Goal: Check status: Check status

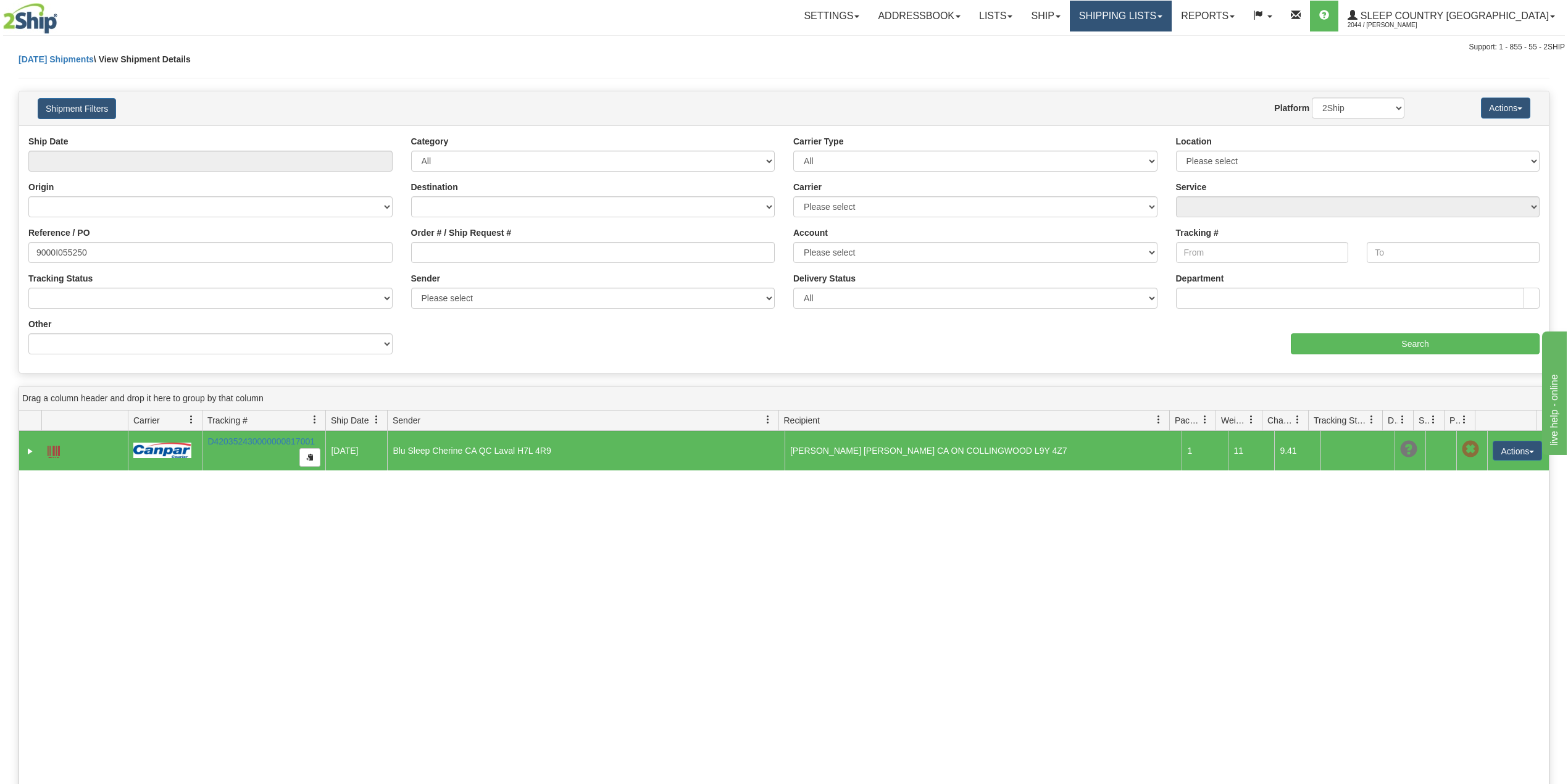
click at [1172, 6] on link "Shipping lists" at bounding box center [1121, 16] width 102 height 31
click at [1158, 58] on span "Search Shipment History" at bounding box center [1110, 58] width 95 height 10
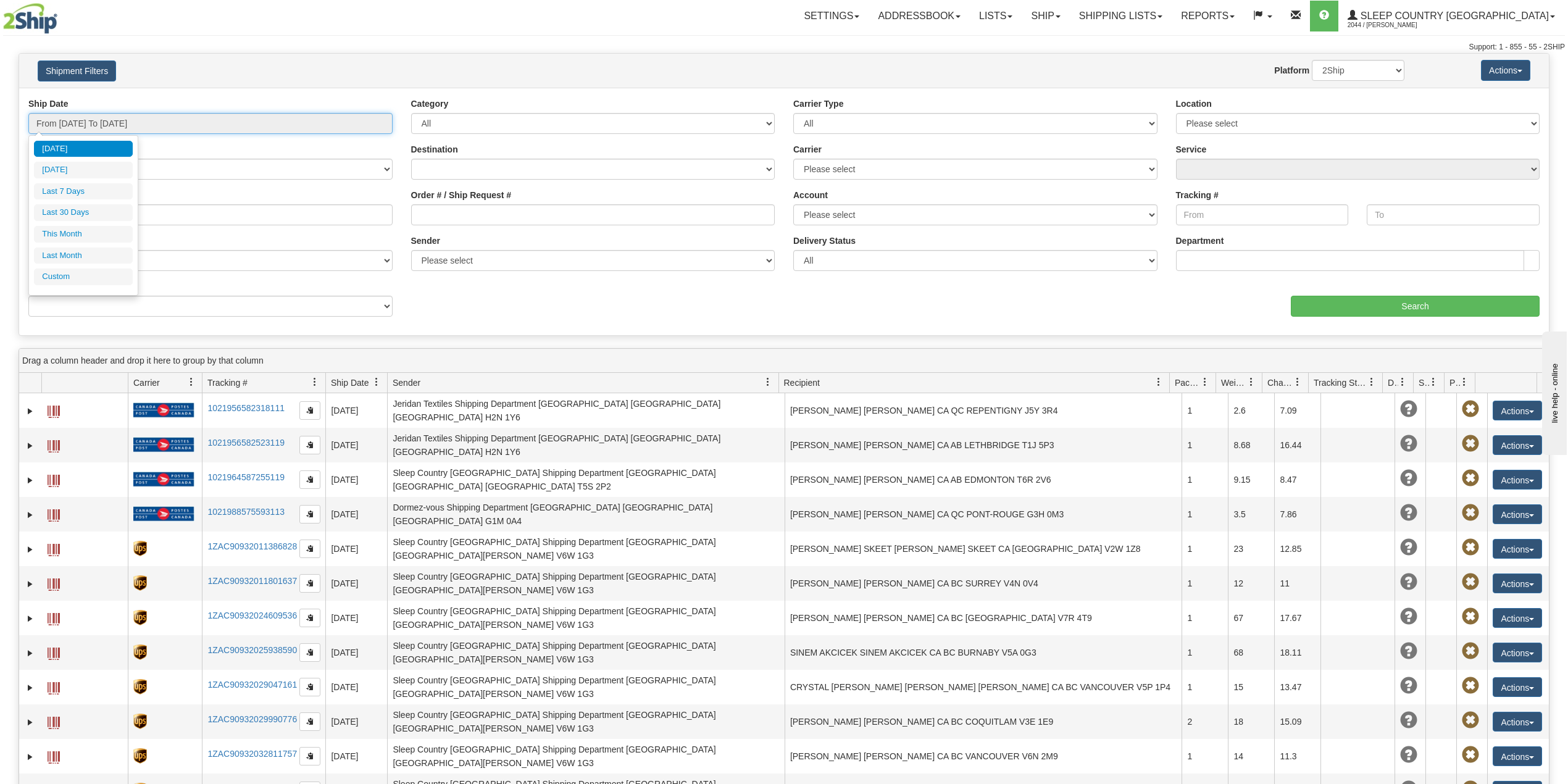
click at [90, 119] on input "From 09/11/2025 To 09/12/2025" at bounding box center [210, 124] width 364 height 21
click at [94, 208] on li "Last 30 Days" at bounding box center [84, 212] width 99 height 17
type input "From 08/14/2025 To 09/12/2025"
click at [97, 214] on input "Reference / PO" at bounding box center [210, 214] width 364 height 21
paste input "9002H948515"
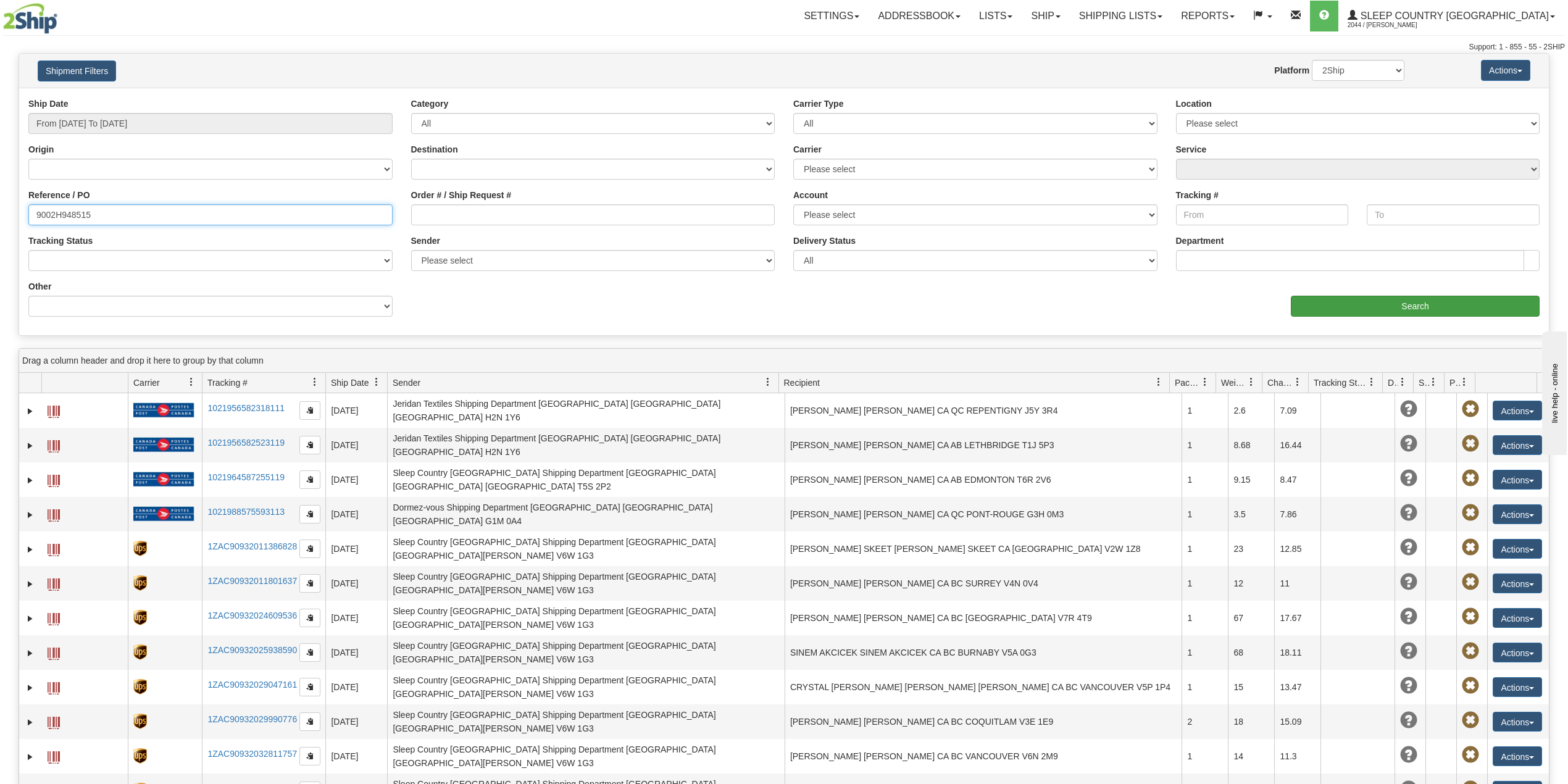
type input "9002H948515"
click at [1343, 309] on input "Search" at bounding box center [1415, 306] width 249 height 21
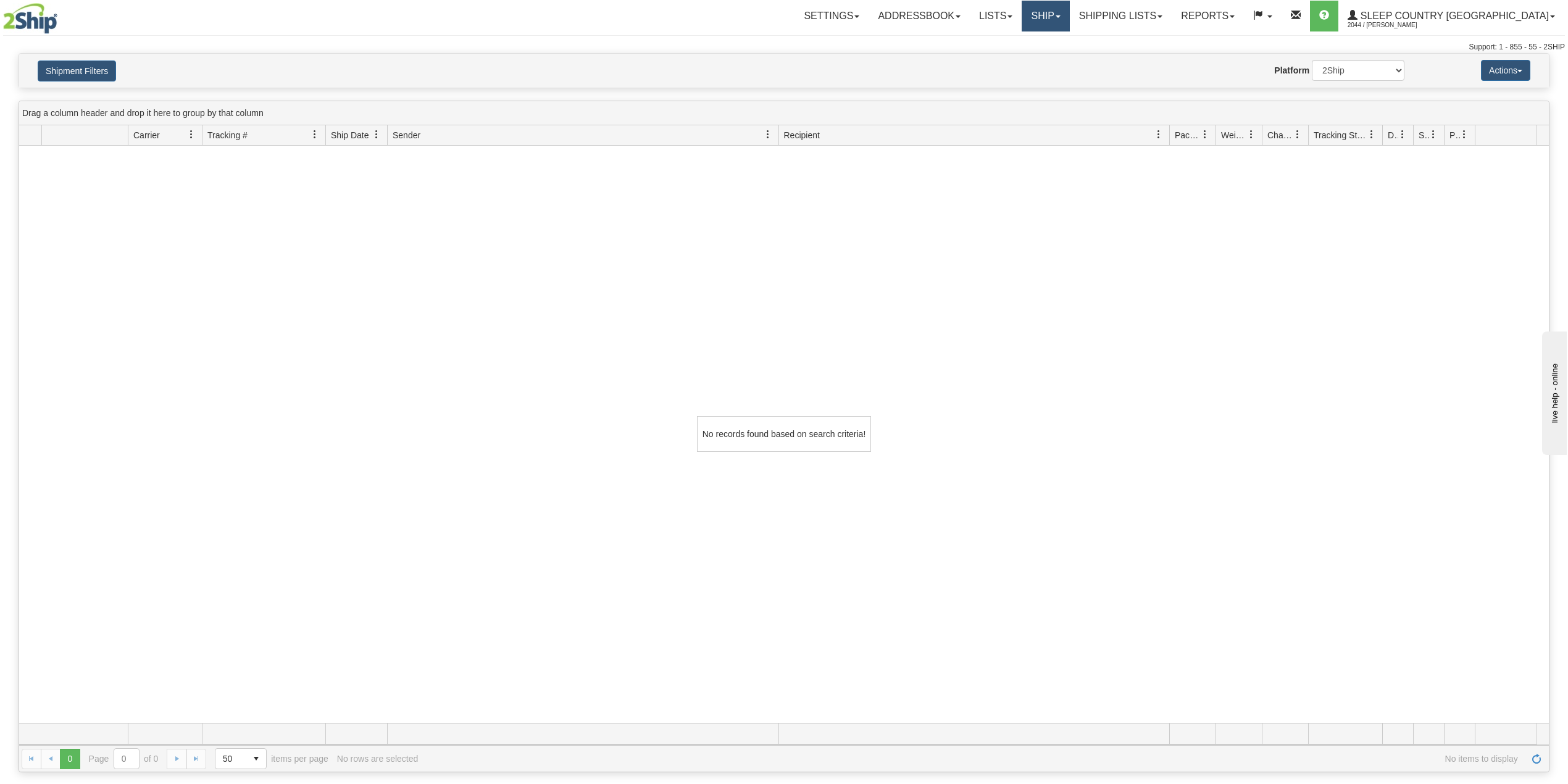
click at [1069, 13] on link "Ship" at bounding box center [1045, 16] width 47 height 31
click at [1057, 57] on span "OnHold / Order Queue" at bounding box center [1014, 58] width 87 height 10
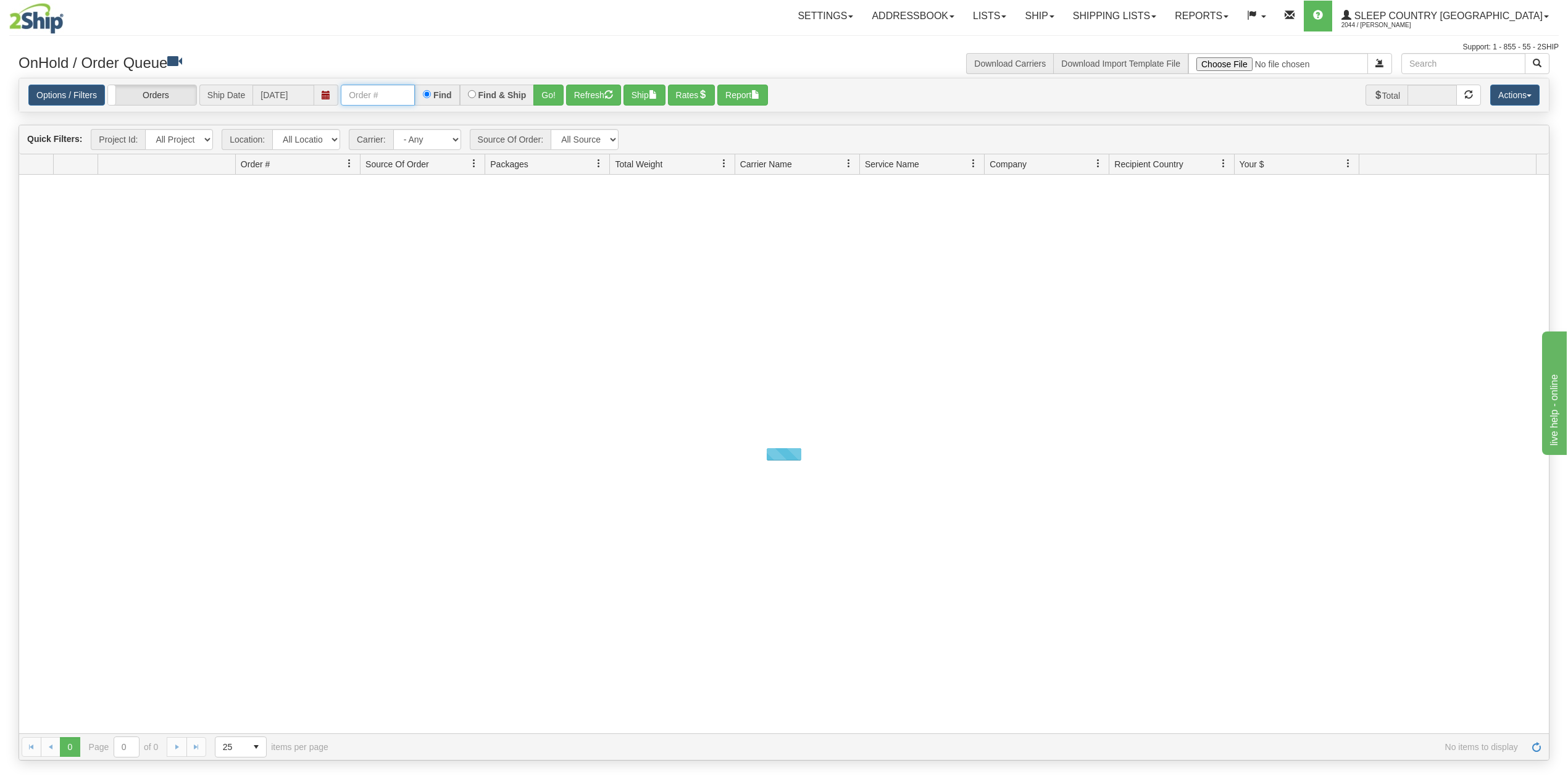
click at [373, 100] on input "text" at bounding box center [378, 95] width 74 height 21
paste input "9002H948515"
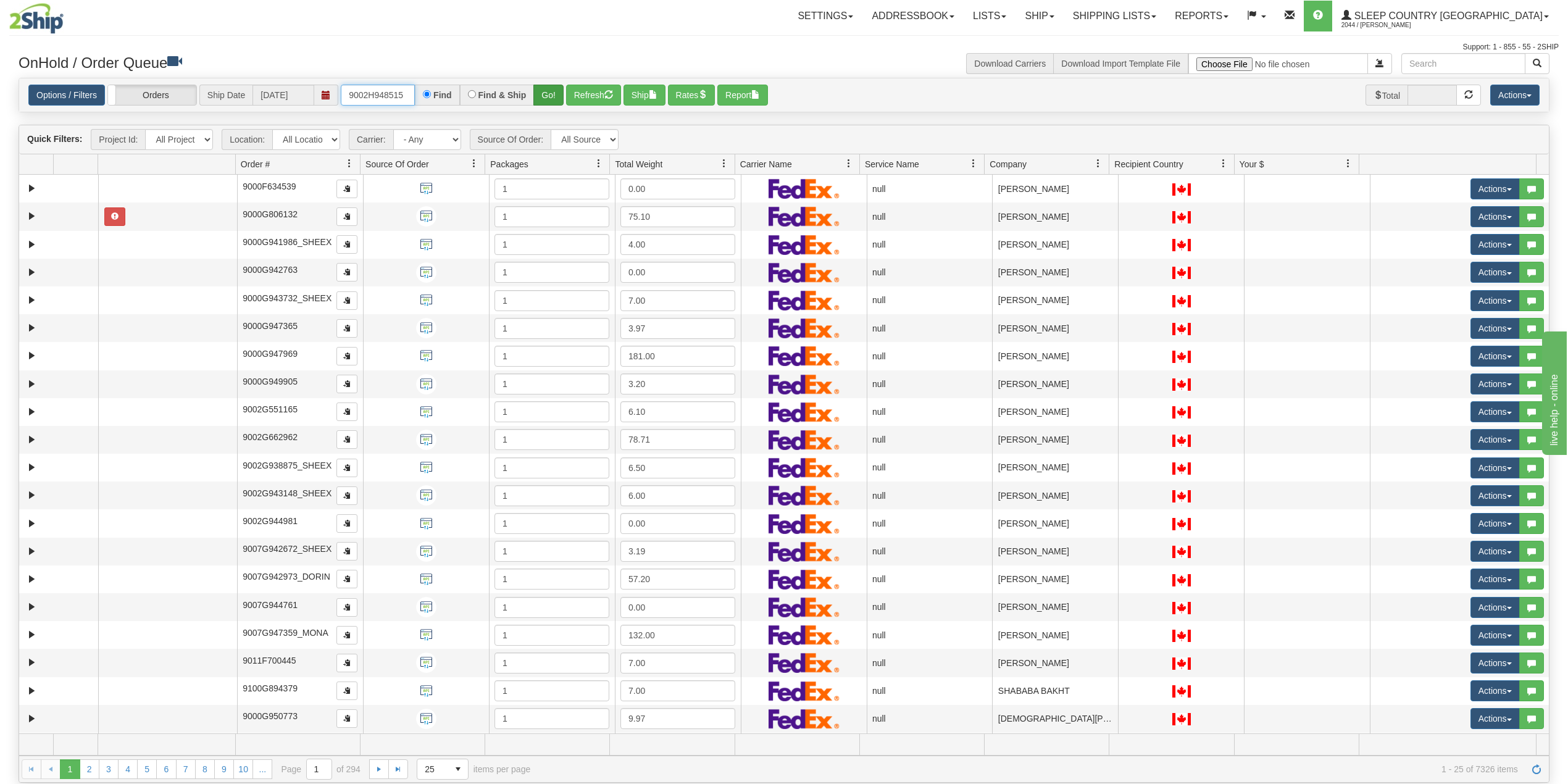
type input "9002H948515"
click at [552, 94] on button "Go!" at bounding box center [548, 95] width 30 height 21
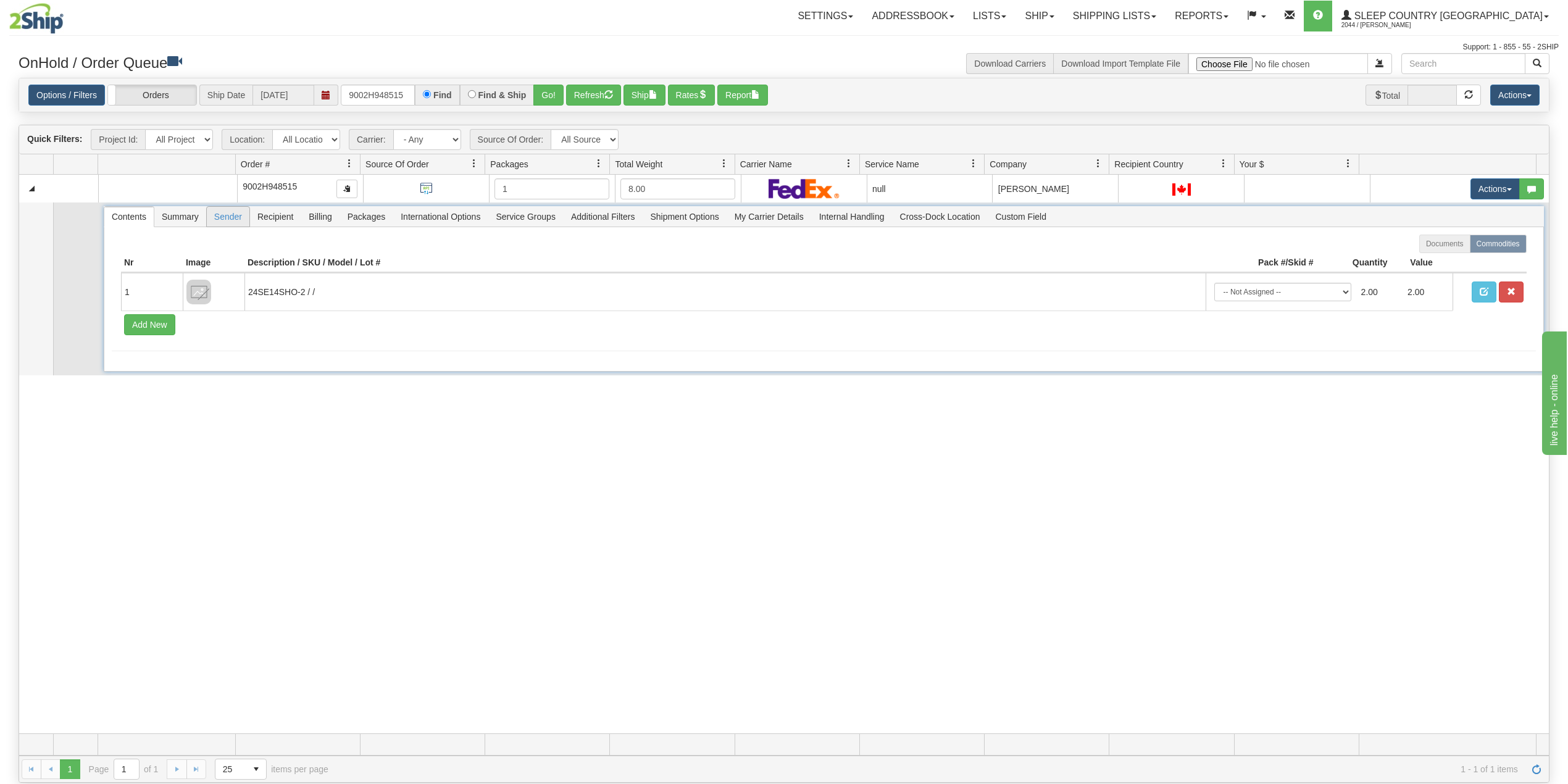
click at [223, 220] on span "Sender" at bounding box center [228, 217] width 43 height 20
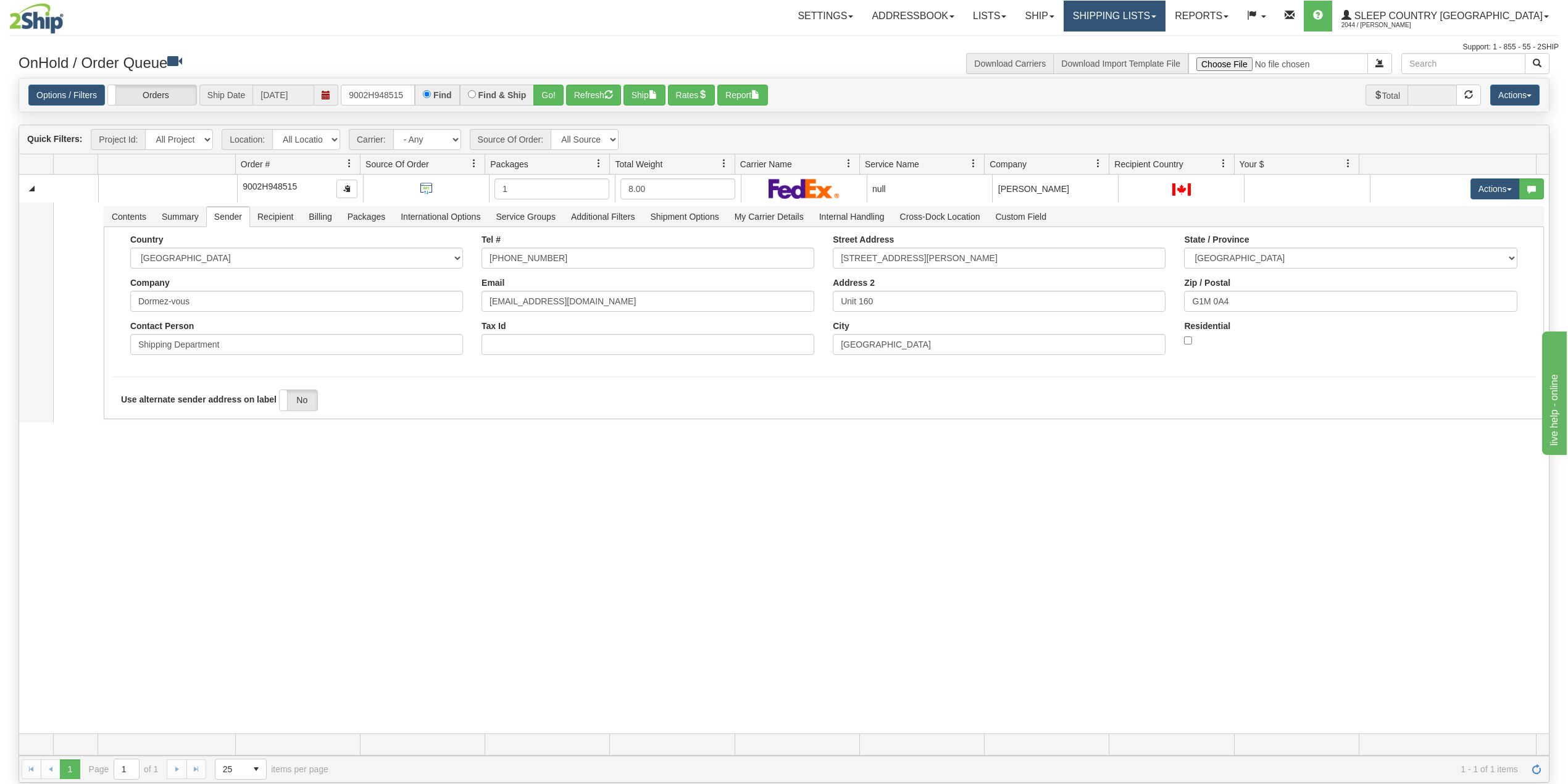
click at [1166, 10] on link "Shipping lists" at bounding box center [1115, 16] width 102 height 31
click at [1129, 43] on span "Current Shipments" at bounding box center [1093, 43] width 72 height 10
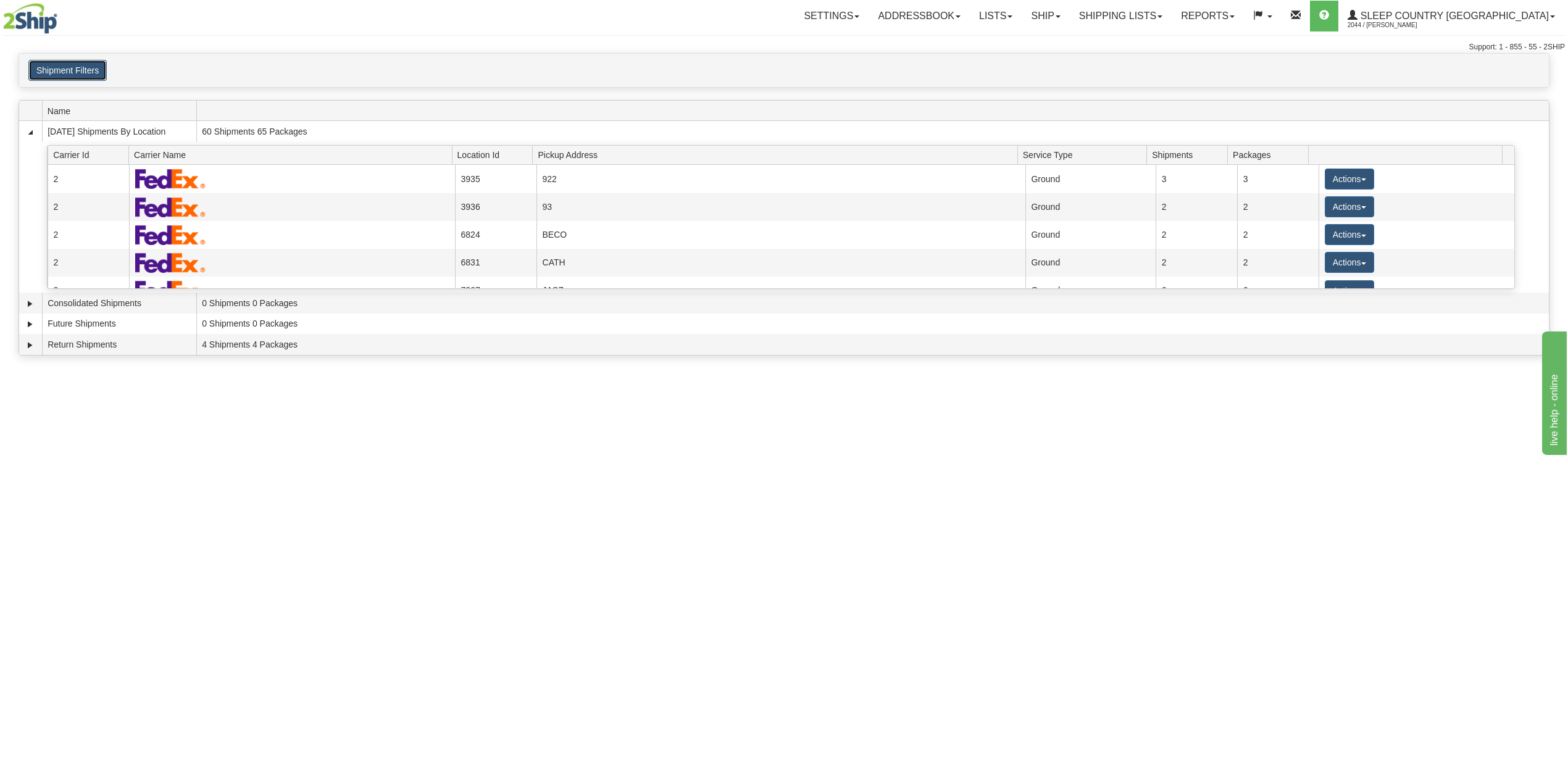
click at [77, 81] on button "Shipment Filters" at bounding box center [67, 70] width 78 height 21
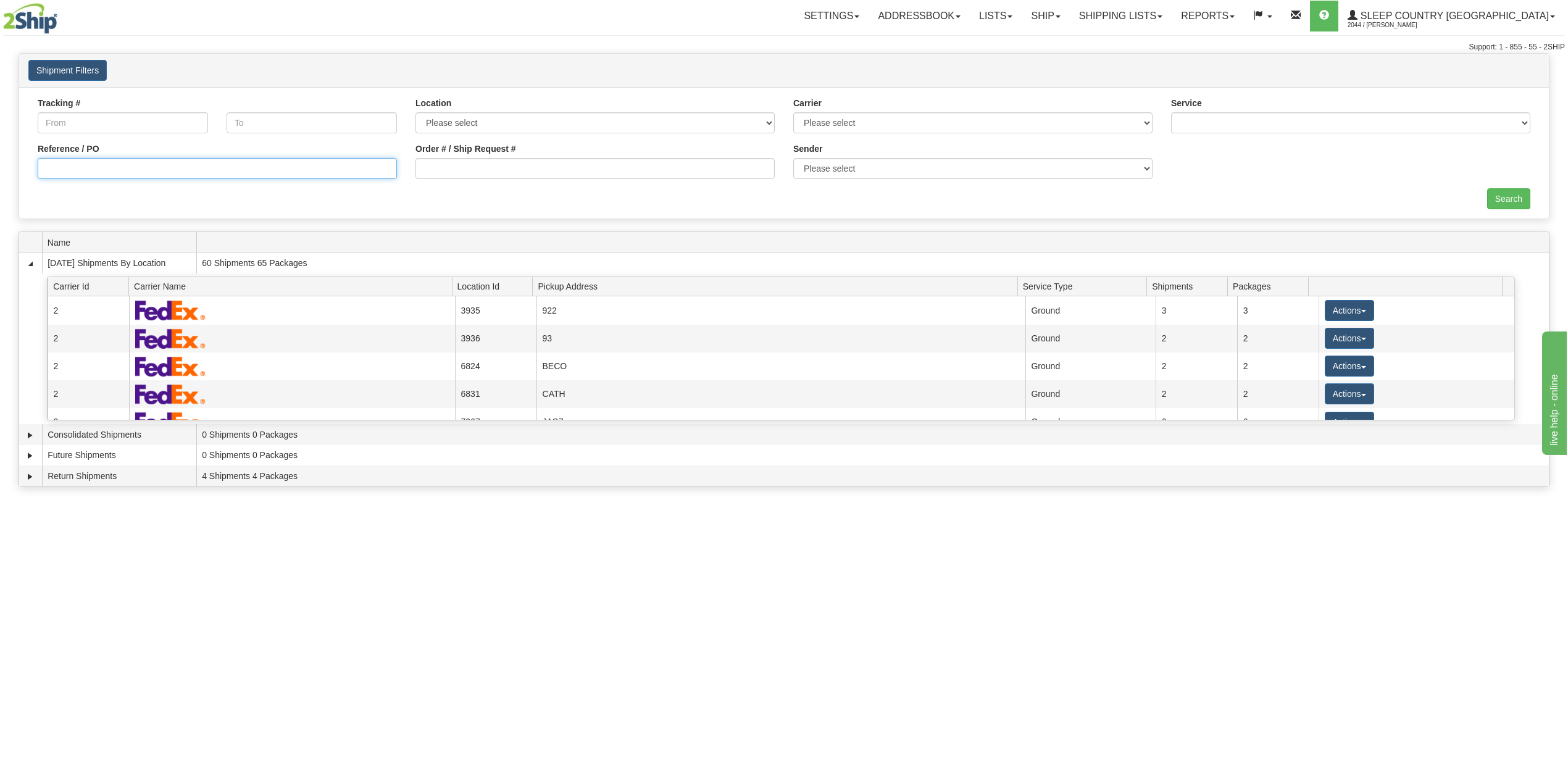
click at [99, 171] on input "Reference / PO" at bounding box center [217, 169] width 359 height 21
paste input "9002H948515"
type input "9002H948515"
click at [1497, 203] on input "Search" at bounding box center [1509, 199] width 43 height 21
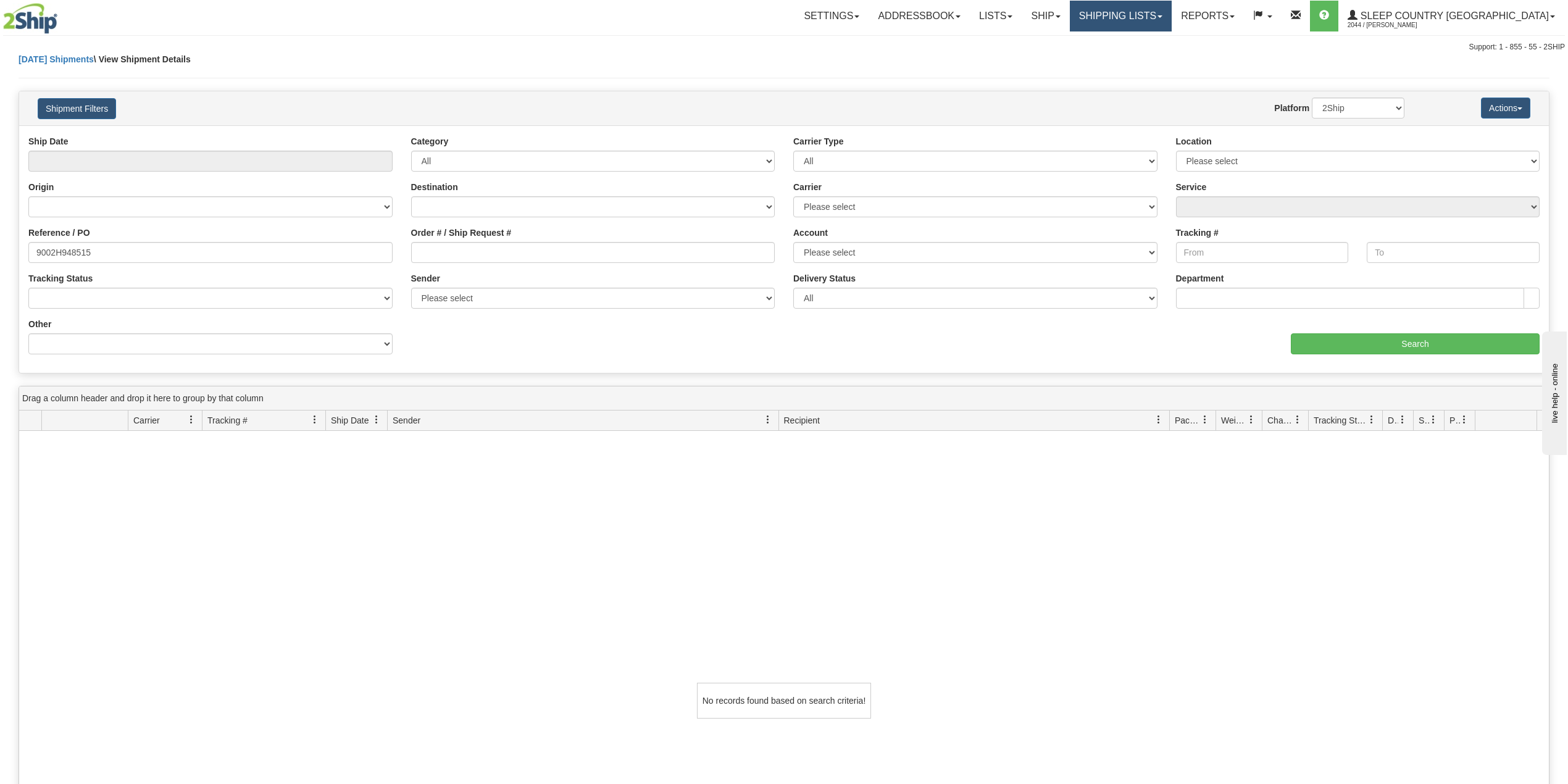
click at [1172, 18] on link "Shipping lists" at bounding box center [1121, 16] width 102 height 31
click at [1158, 58] on span "Search Shipment History" at bounding box center [1110, 58] width 95 height 10
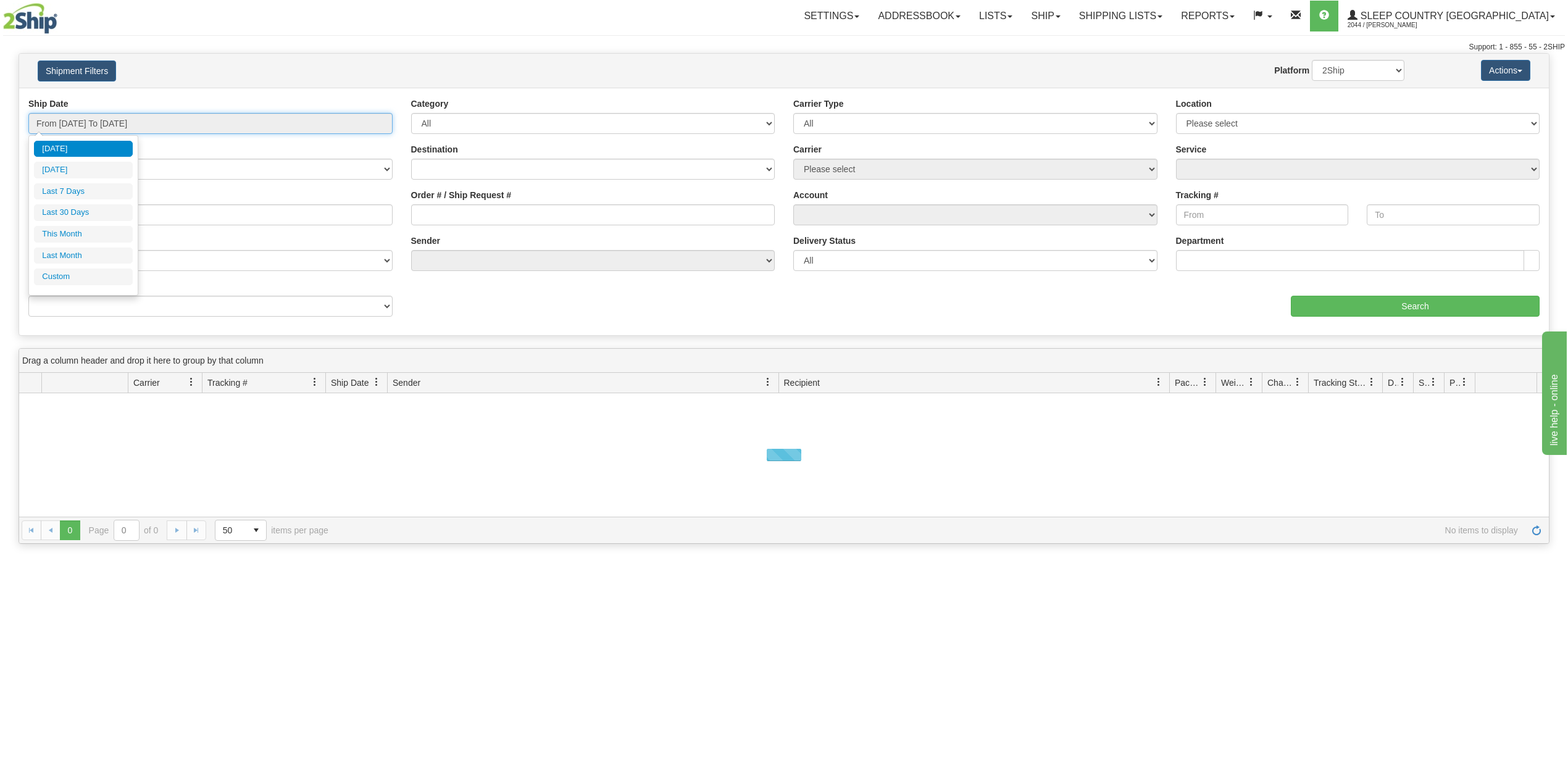
click at [90, 129] on input "From 09/11/2025 To 09/12/2025" at bounding box center [210, 124] width 364 height 21
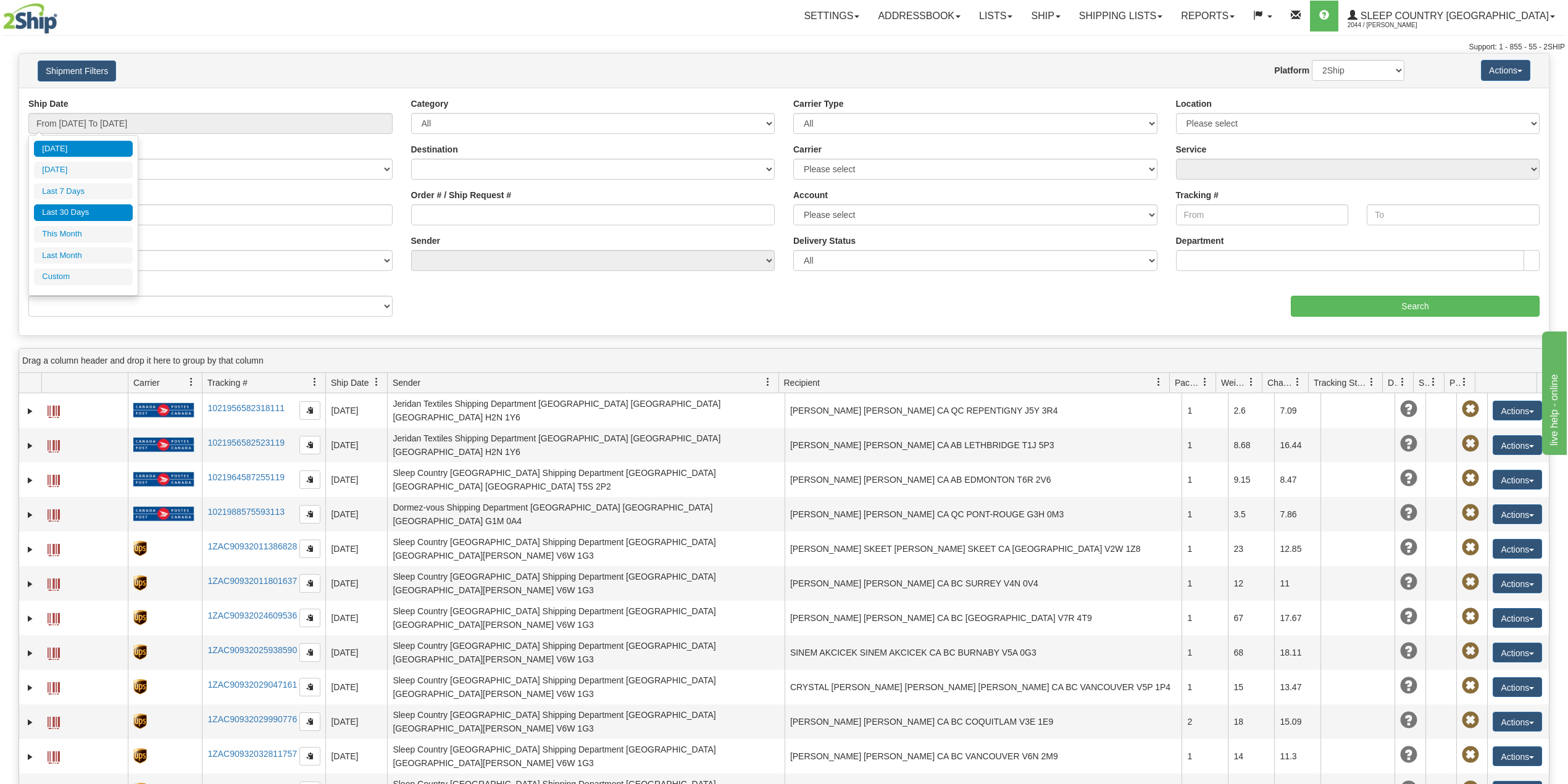
click at [92, 214] on li "Last 30 Days" at bounding box center [84, 212] width 99 height 17
type input "From 08/14/2025 To 09/12/2025"
click at [115, 121] on input "From 08/14/2025 To 09/12/2025" at bounding box center [210, 124] width 364 height 21
type input "09/11/2025"
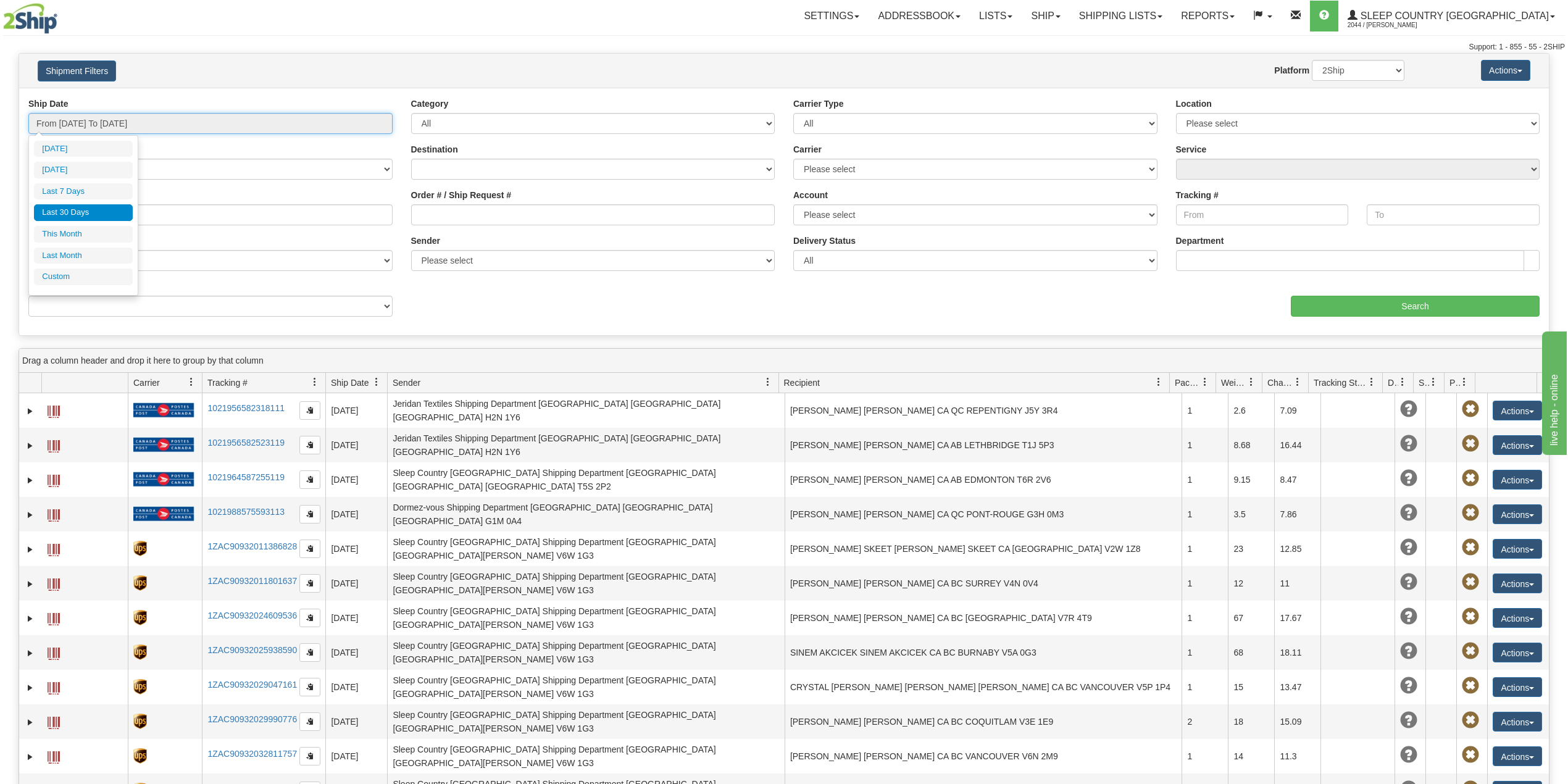
type input "09/06/2025"
type input "[DATE]"
type input "09/01/2025"
type input "09/30/2025"
type input "08/14/2025"
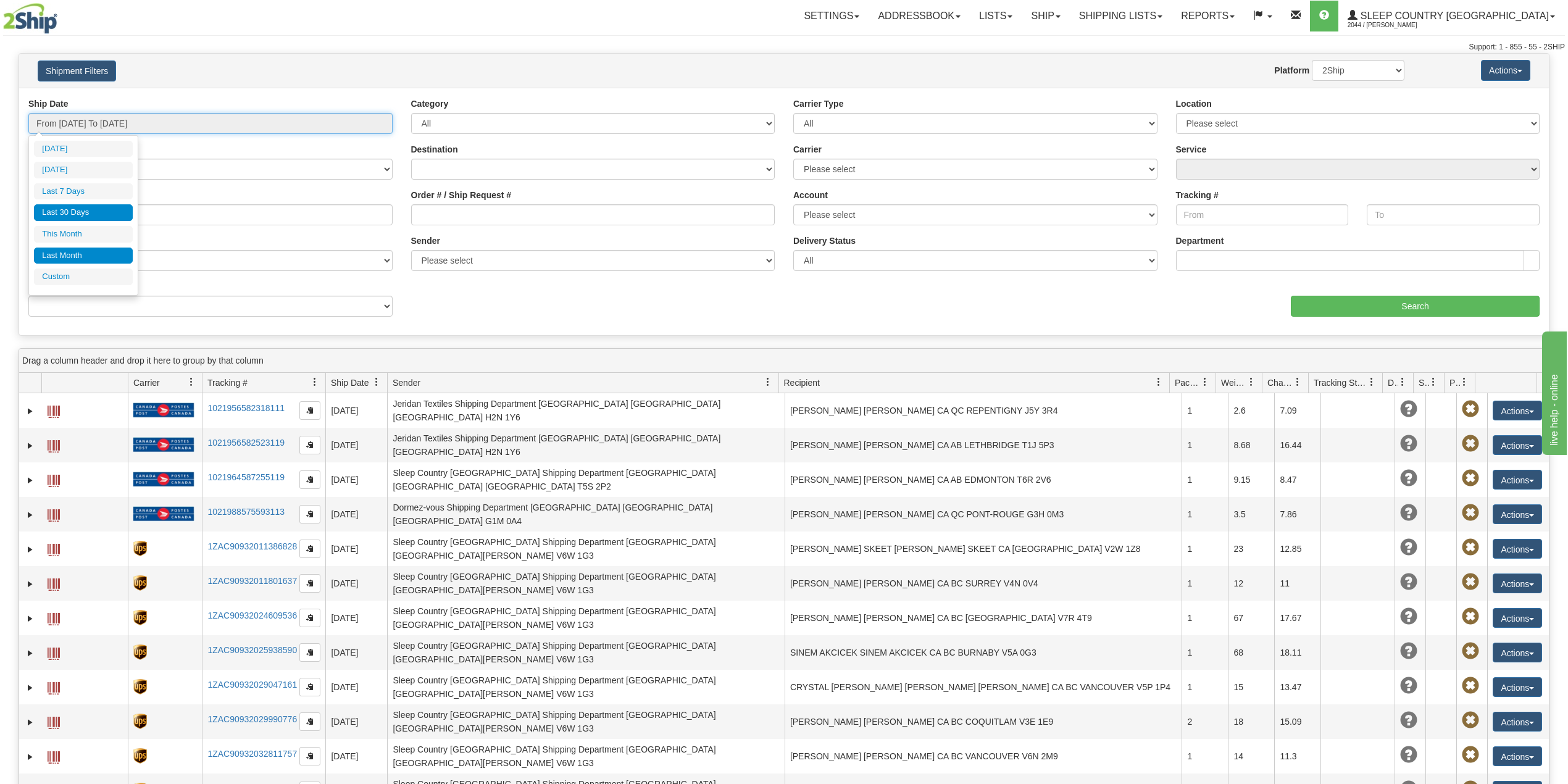
type input "[DATE]"
type input "08/01/2025"
type input "08/31/2025"
type input "08/14/2025"
type input "[DATE]"
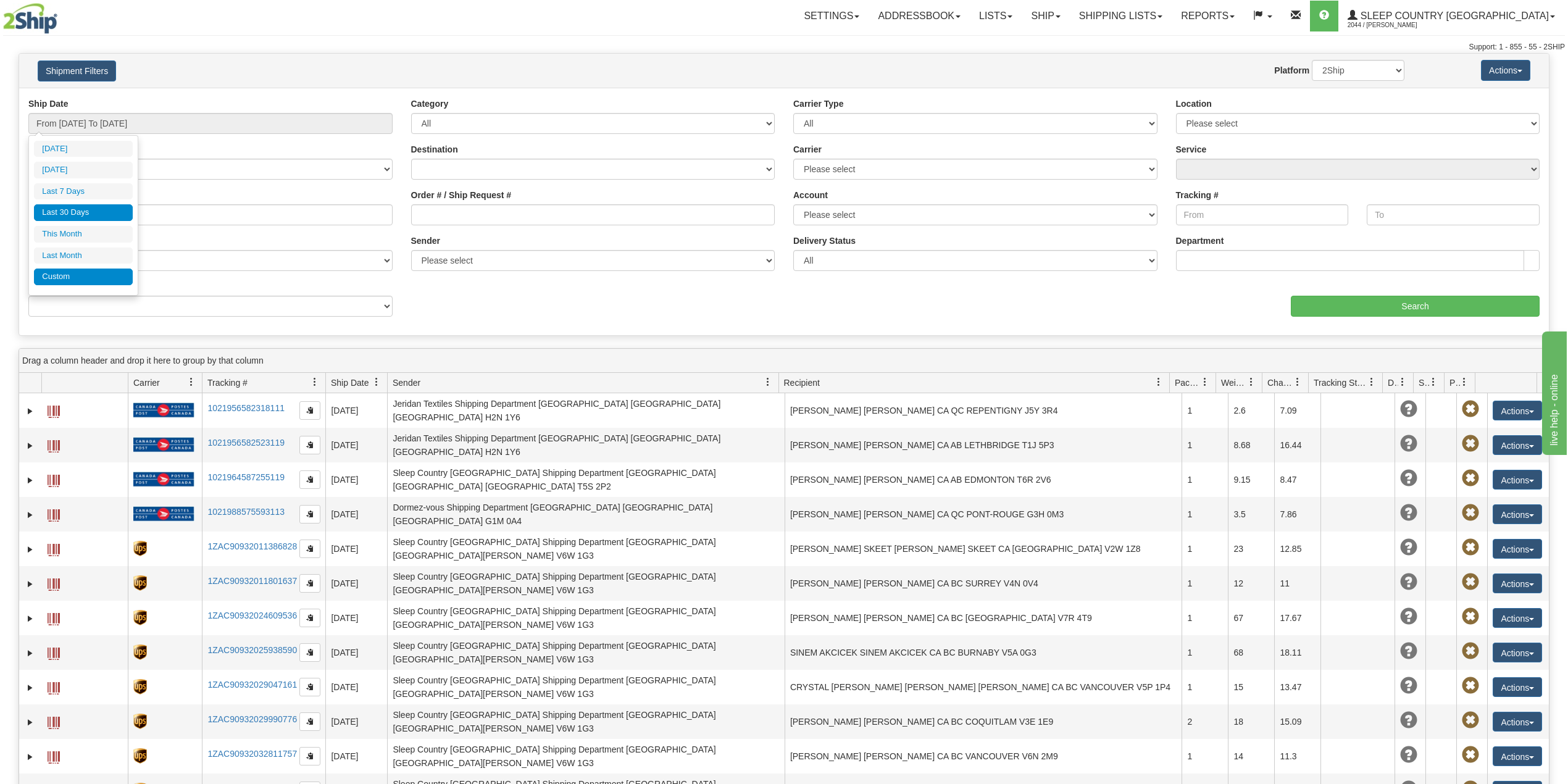
click at [80, 275] on li "Custom" at bounding box center [84, 277] width 99 height 17
type input "08/01/2025"
type input "08/31/2025"
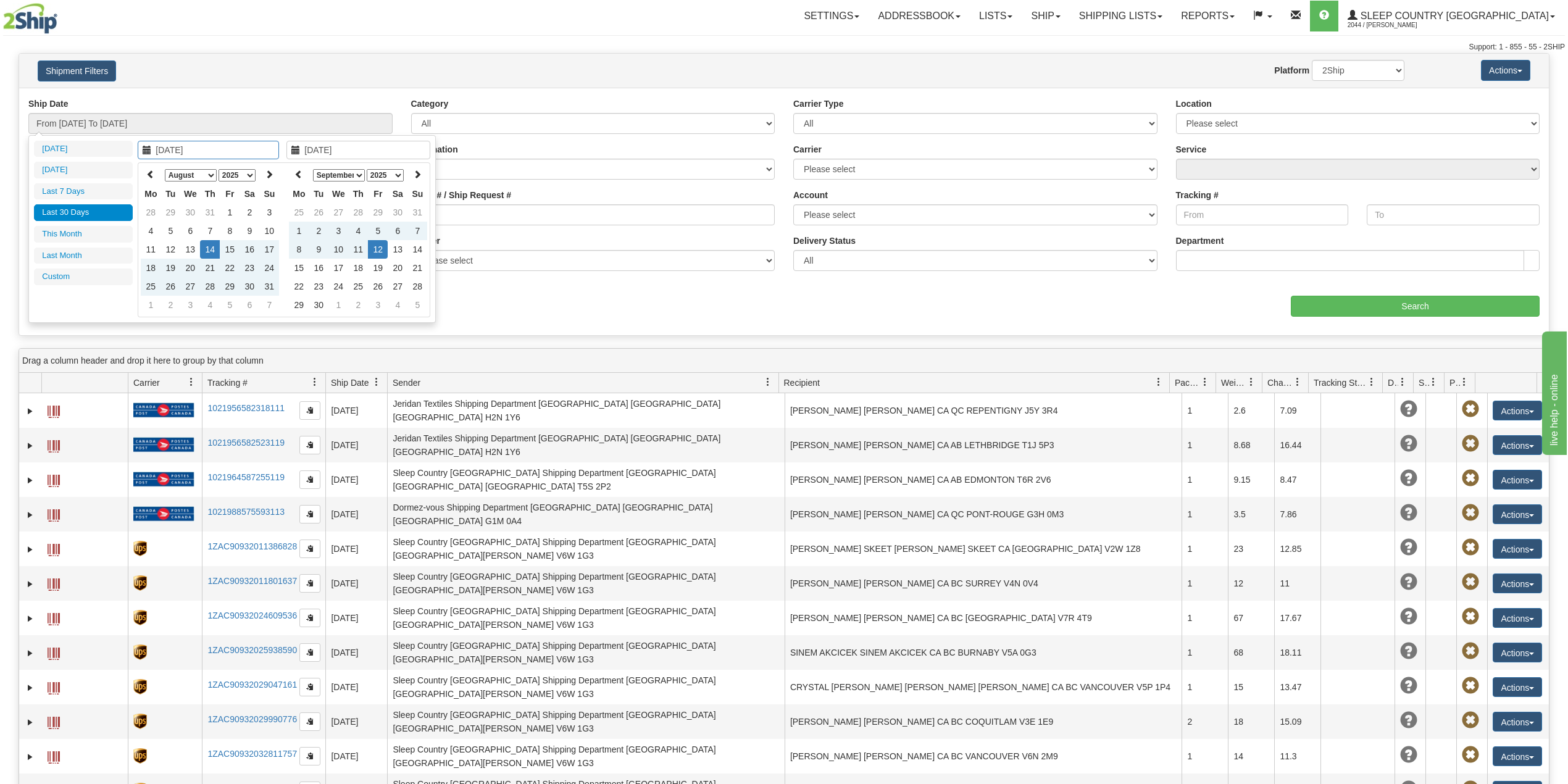
type input "08/14/2025"
type input "[DATE]"
type input "09/01/2025"
type input "09/30/2025"
type input "08/14/2025"
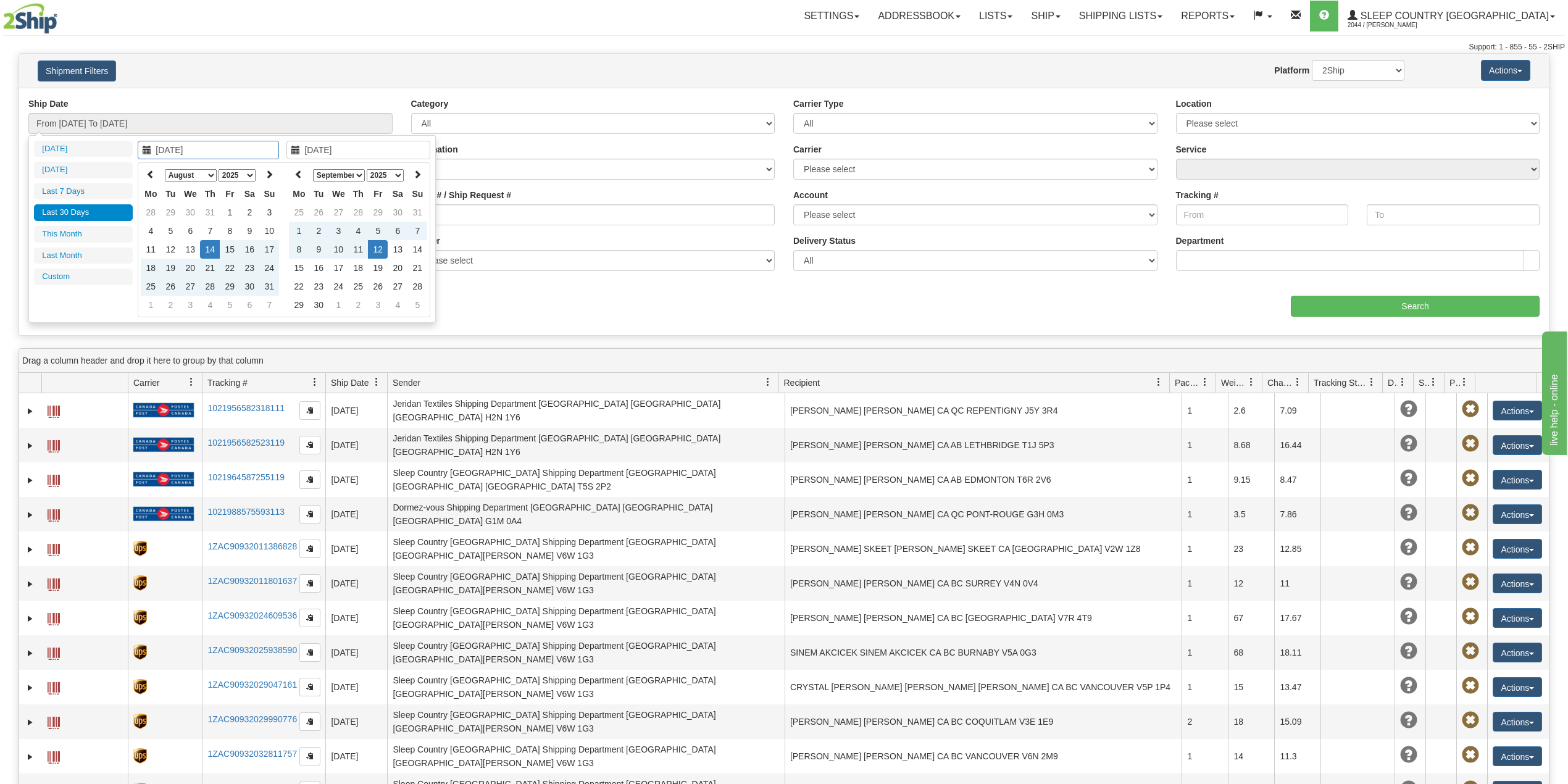
type input "[DATE]"
type input "08/01/2025"
click at [230, 206] on td "1" at bounding box center [229, 212] width 20 height 18
type input "[DATE]"
click at [381, 246] on td "12" at bounding box center [378, 249] width 20 height 18
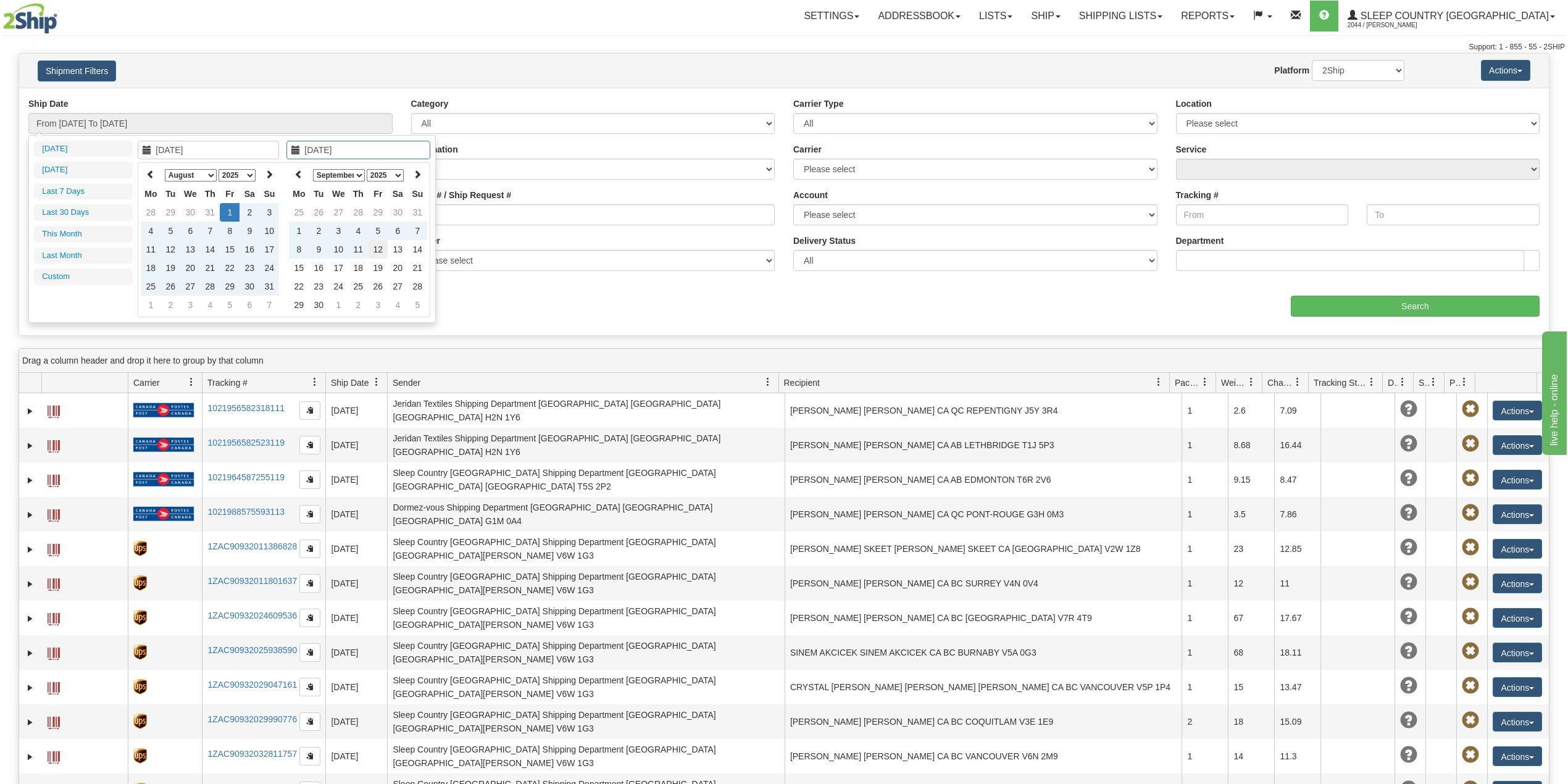
type input "From 08/01/2025 To 09/12/2025"
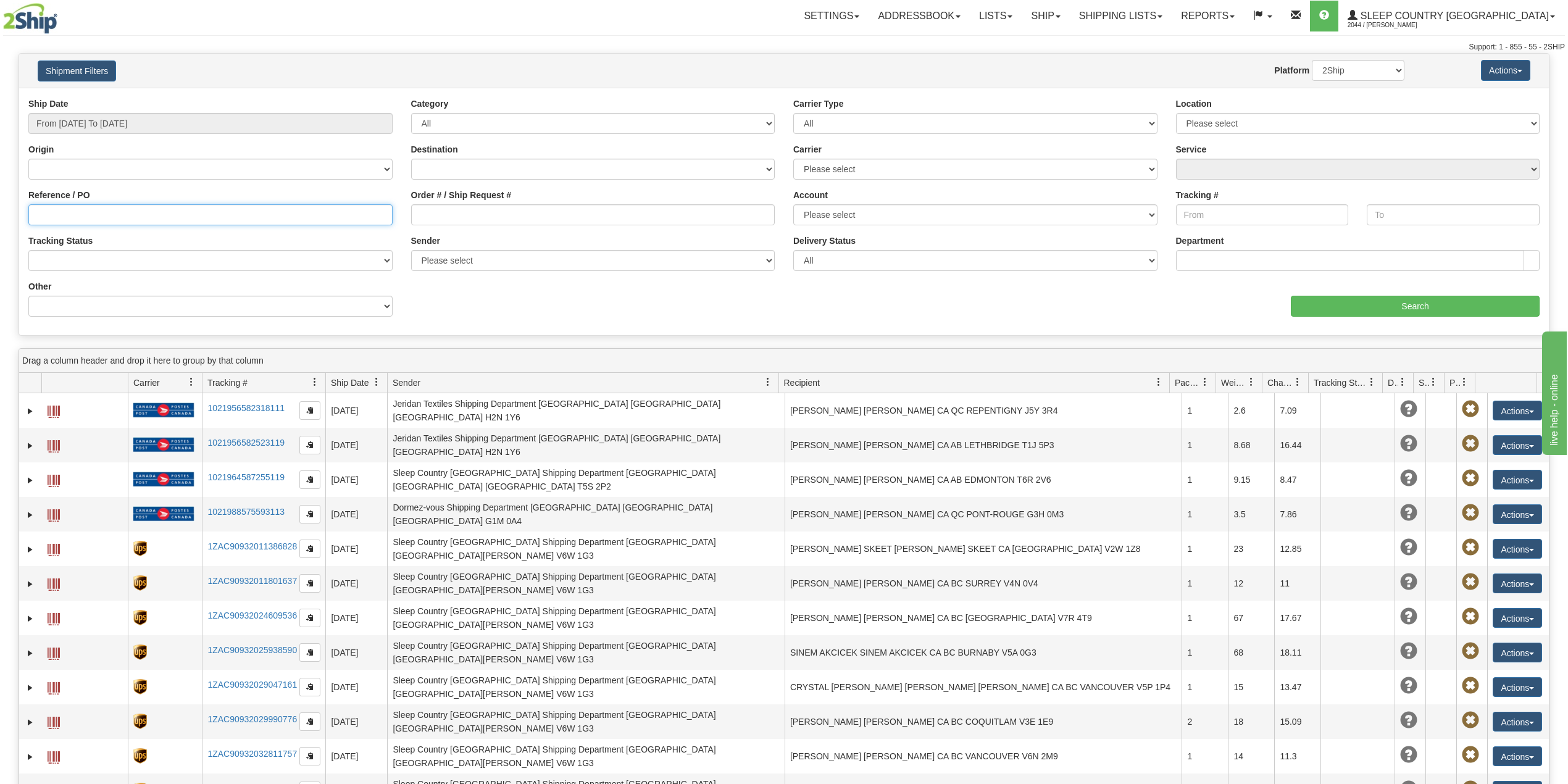
click at [234, 214] on input "Reference / PO" at bounding box center [210, 214] width 364 height 21
paste input "9002H948515"
type input "9002H948515"
click at [1349, 303] on input "Search" at bounding box center [1415, 306] width 249 height 21
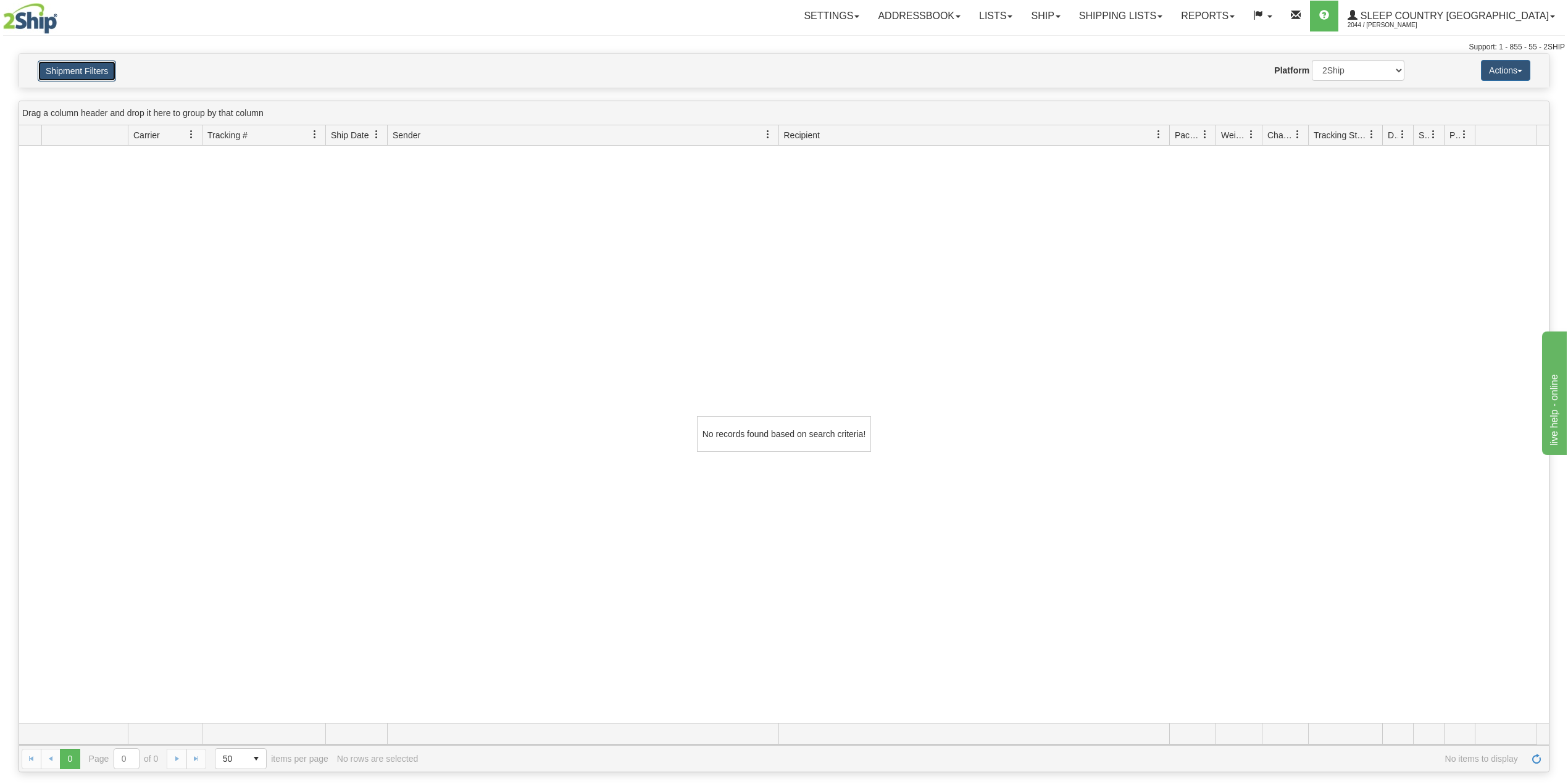
click at [64, 73] on button "Shipment Filters" at bounding box center [77, 71] width 78 height 21
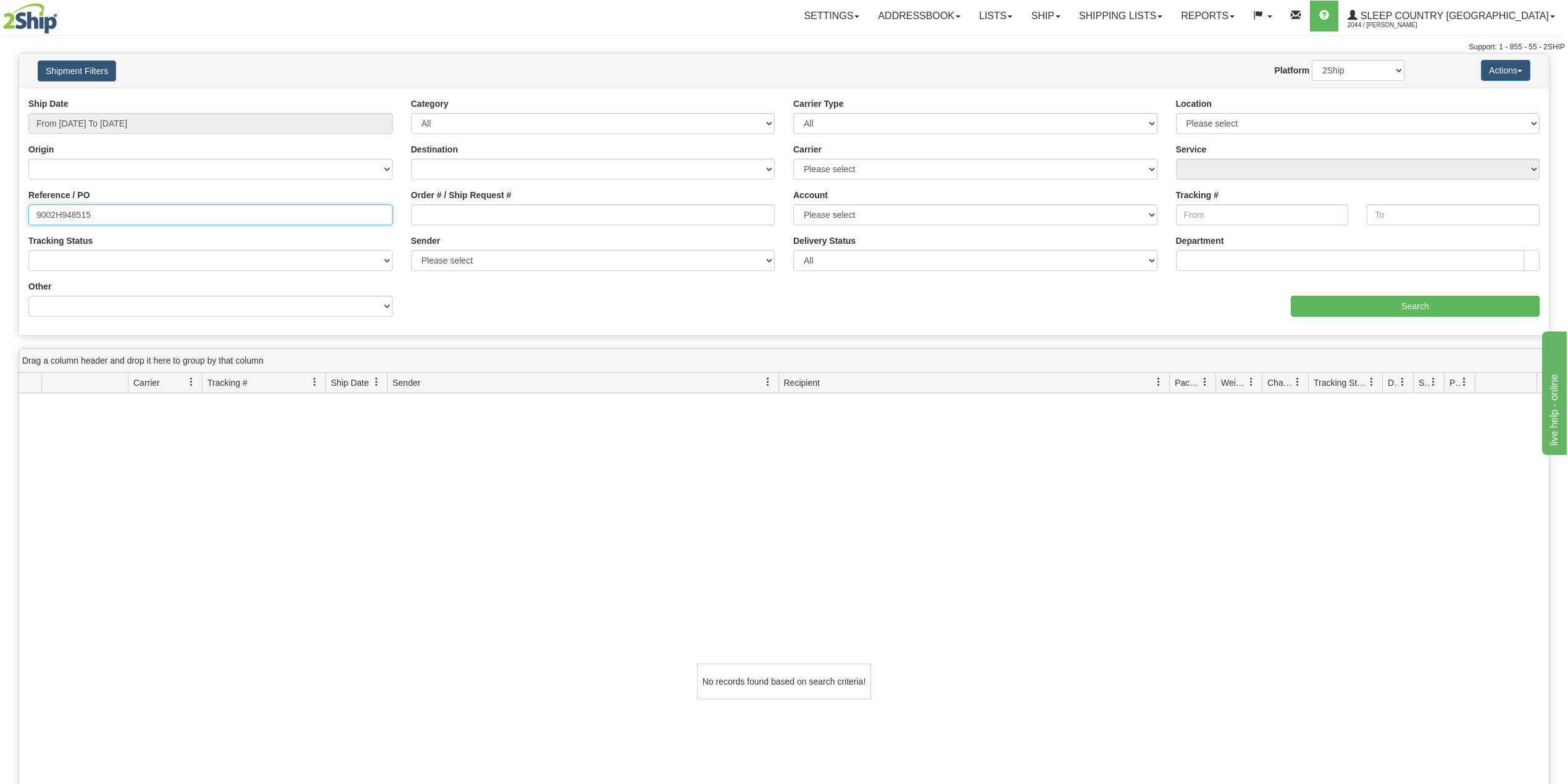
click at [135, 214] on input "9002H948515" at bounding box center [210, 214] width 364 height 21
click at [1158, 21] on link "Shipping lists" at bounding box center [1121, 16] width 102 height 31
click at [148, 121] on input "From 08/01/2025 To 09/12/2025" at bounding box center [210, 124] width 364 height 21
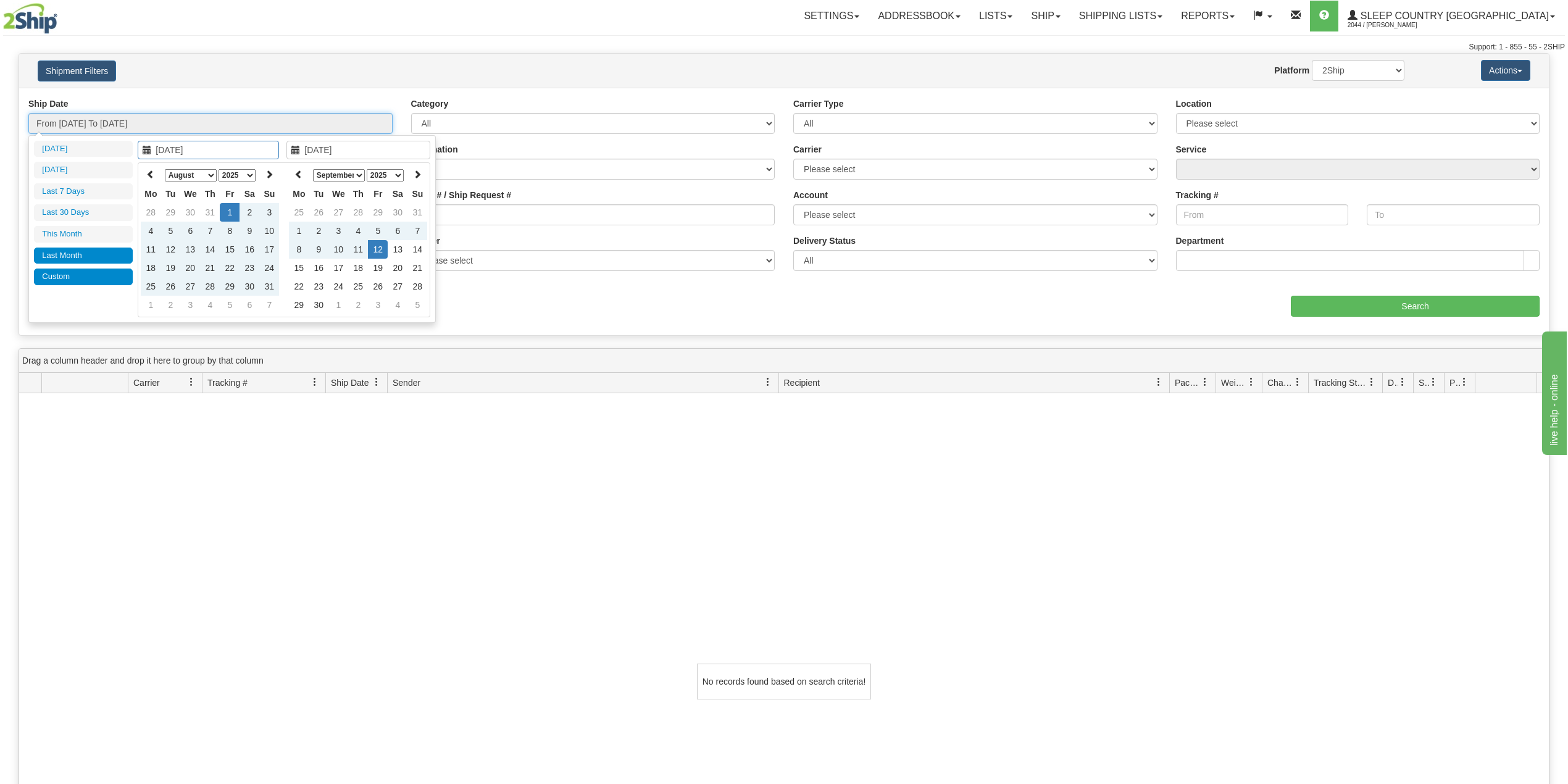
type input "08/01/2025"
type input "[DATE]"
click at [74, 282] on li "Custom" at bounding box center [84, 277] width 99 height 17
type input "08/01/2025"
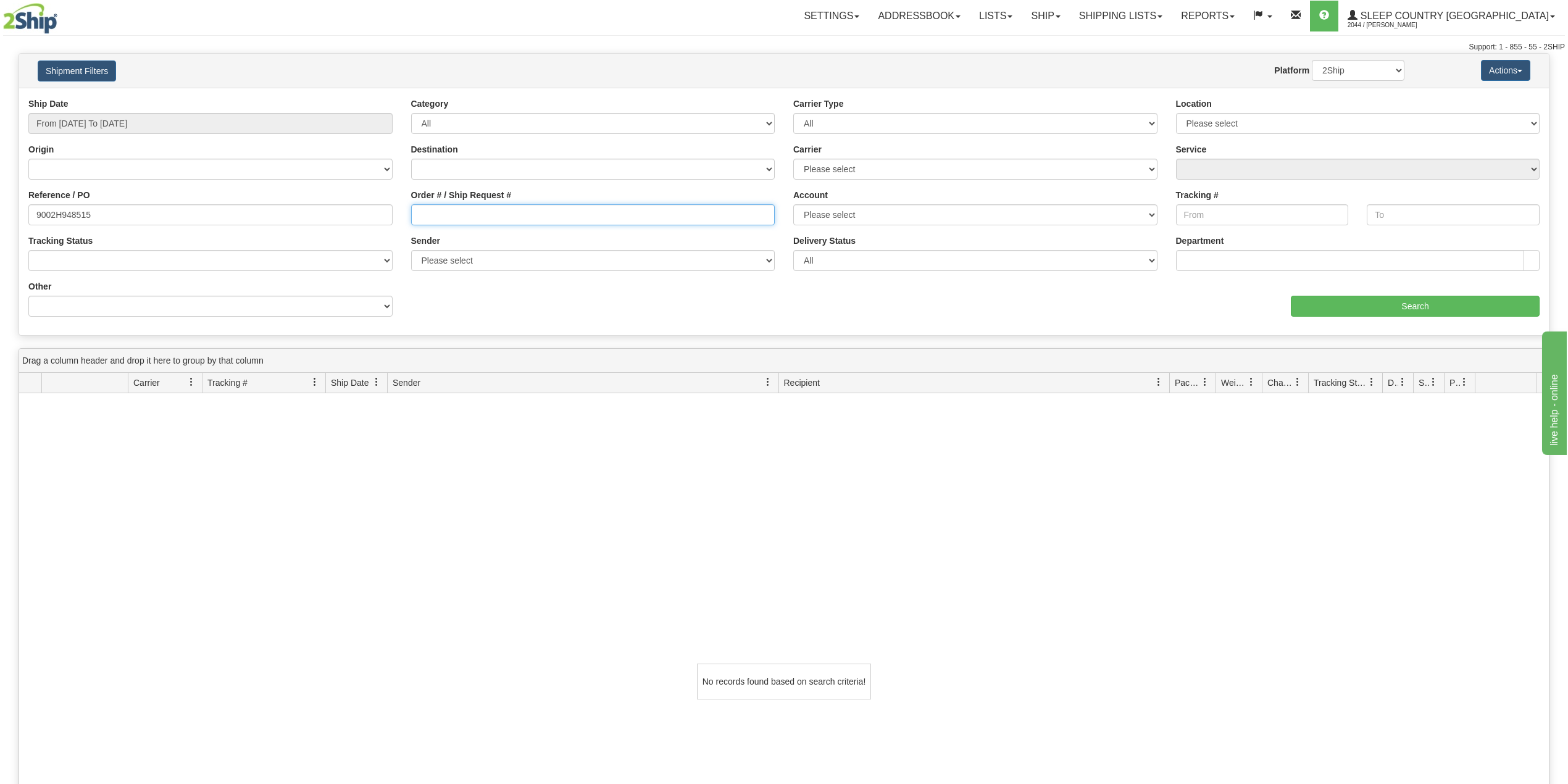
click at [549, 213] on input "Order # / Ship Request #" at bounding box center [593, 214] width 364 height 21
drag, startPoint x: 114, startPoint y: 217, endPoint x: 0, endPoint y: 209, distance: 114.3
click at [0, 209] on div "Please wait... × Confirm Delete Delete Cancel × Confirm Delete Yes No Cancel × …" at bounding box center [784, 537] width 1568 height 967
click at [504, 217] on input "Order # / Ship Request #" at bounding box center [593, 214] width 364 height 21
paste input "1055868"
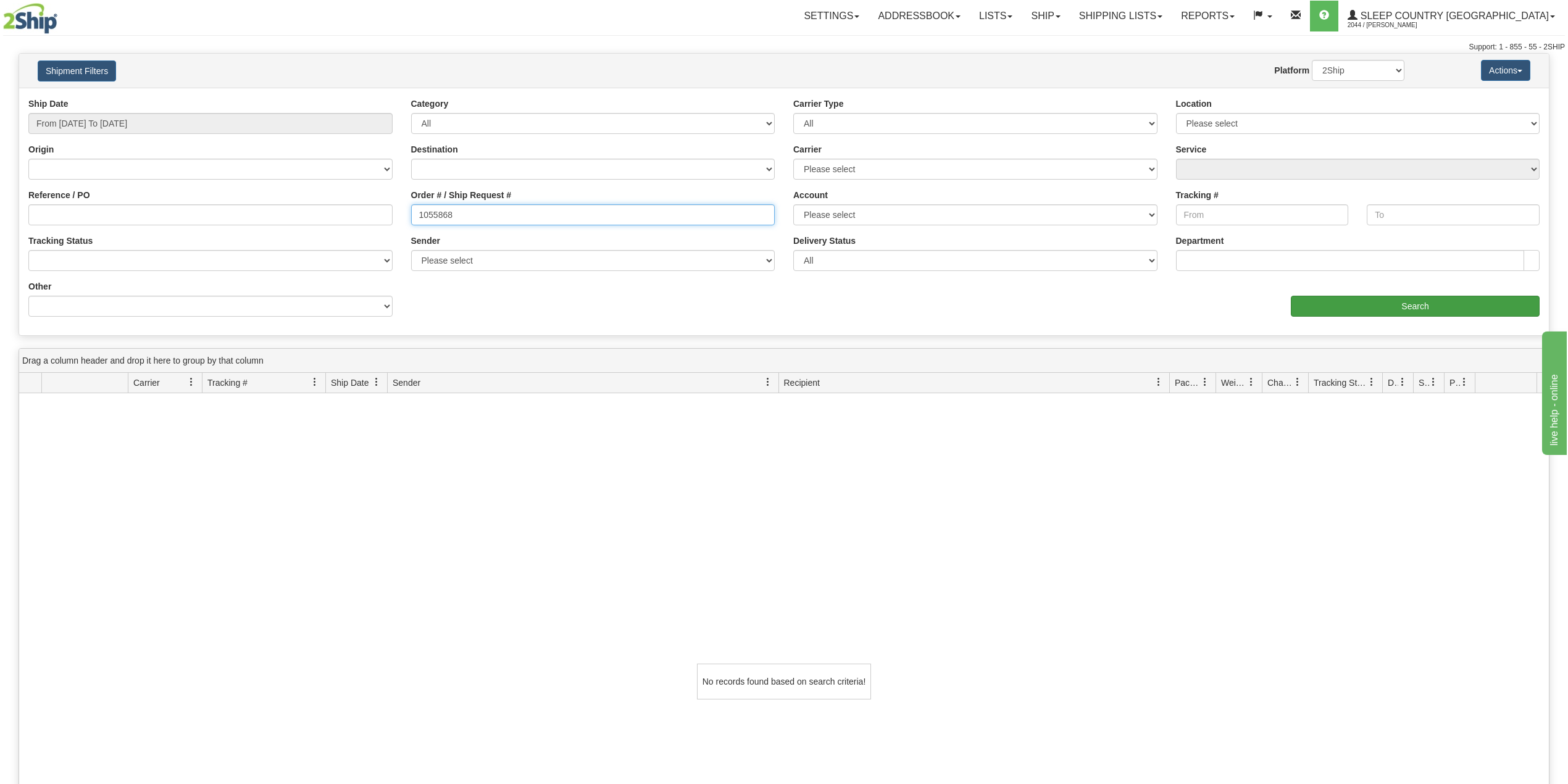
type input "1055868"
click at [1406, 300] on input "Search" at bounding box center [1415, 306] width 249 height 21
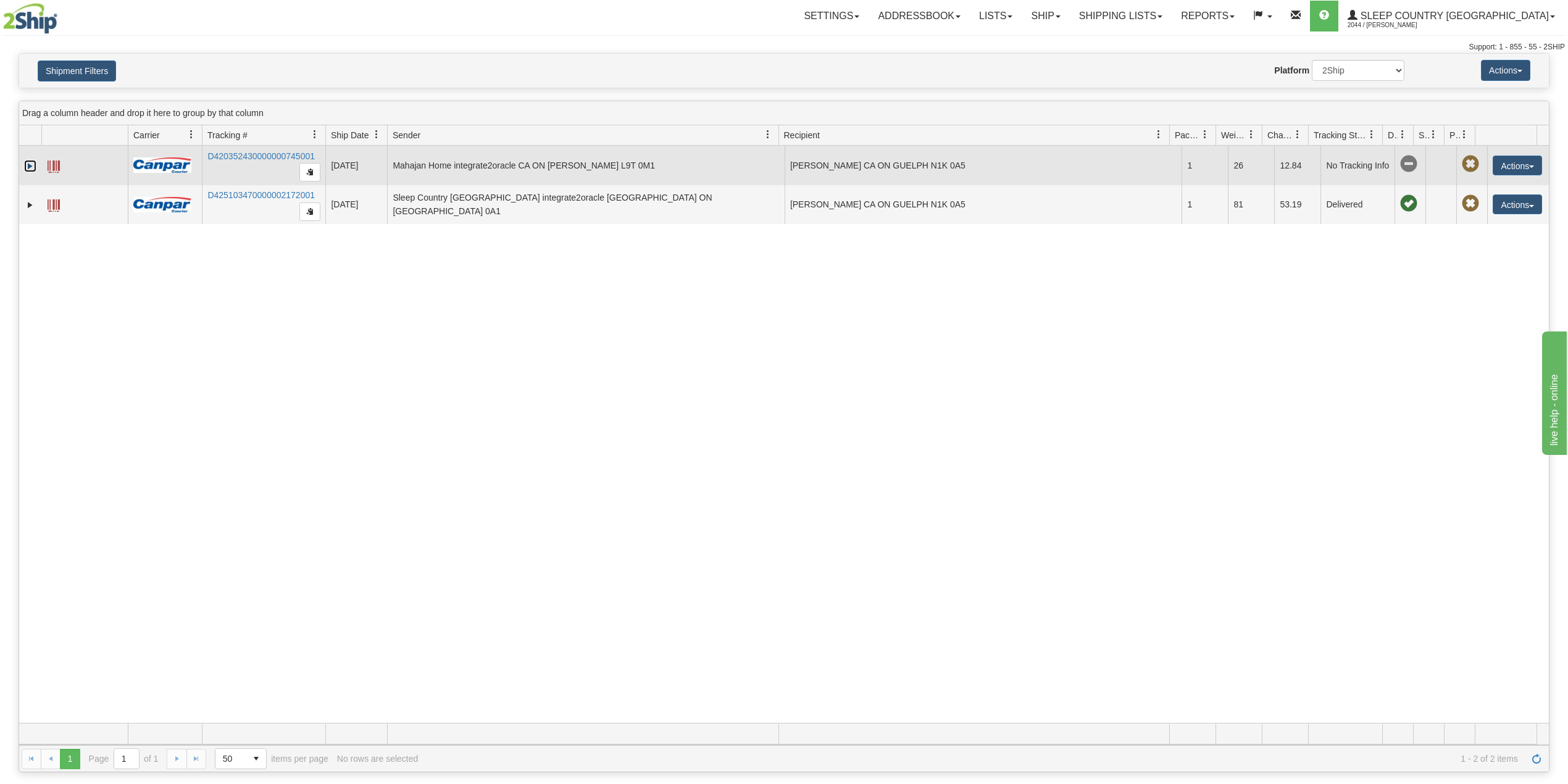
click at [28, 163] on link "Expand" at bounding box center [30, 166] width 13 height 13
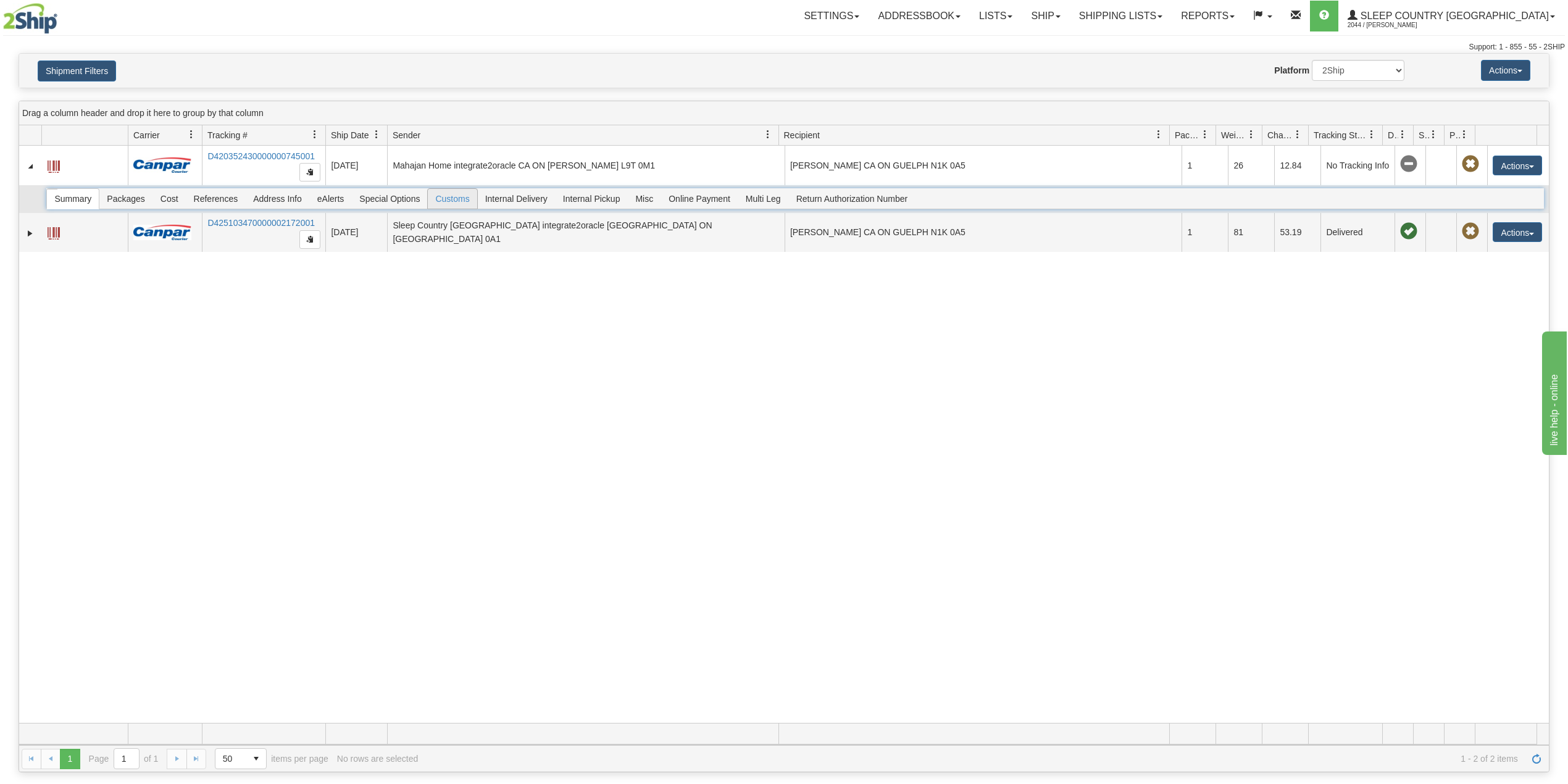
click at [455, 198] on span "Customs" at bounding box center [452, 199] width 49 height 20
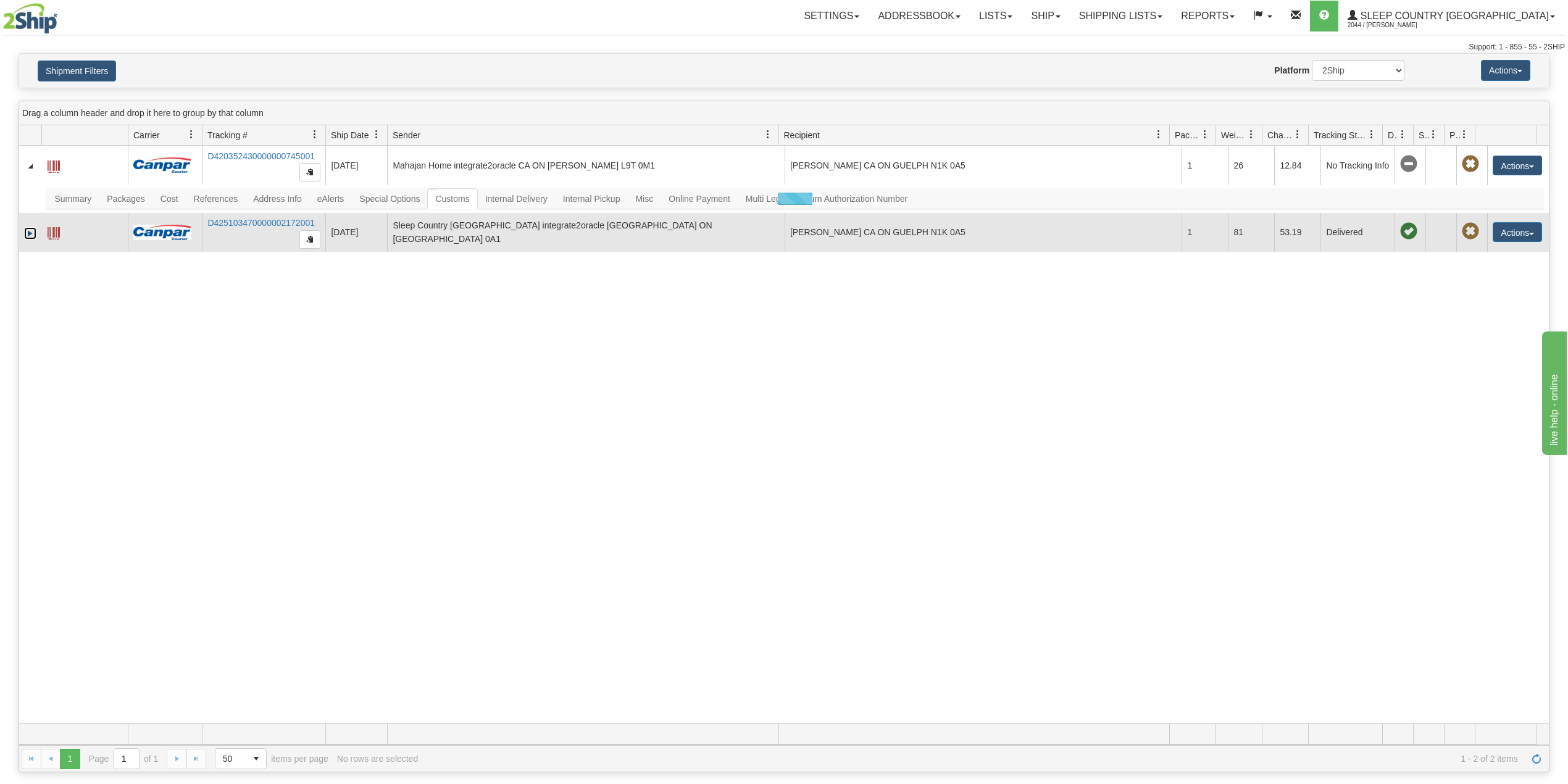
click at [24, 234] on link "Expand" at bounding box center [30, 233] width 13 height 13
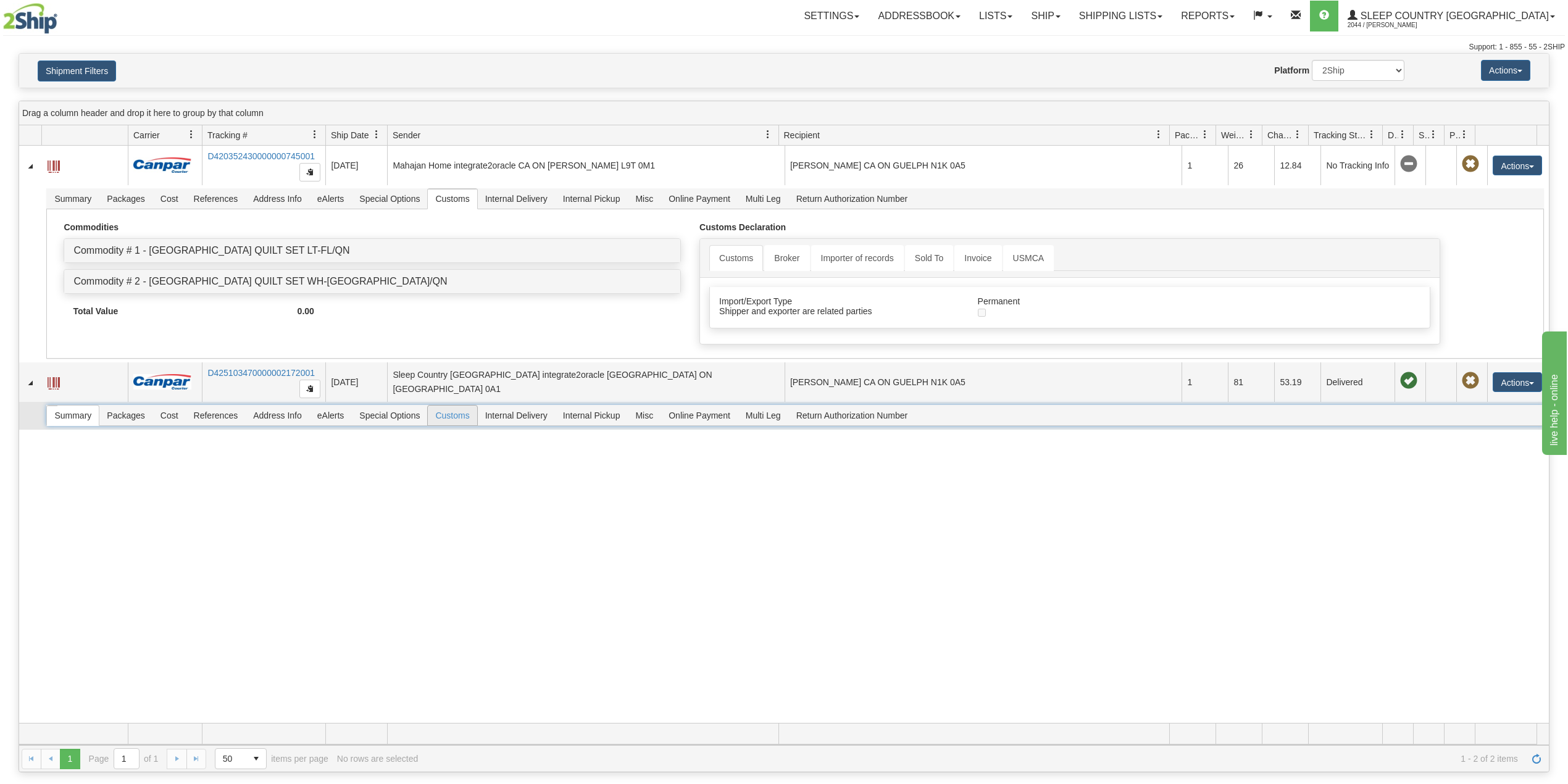
click at [462, 422] on span "Customs" at bounding box center [452, 416] width 49 height 20
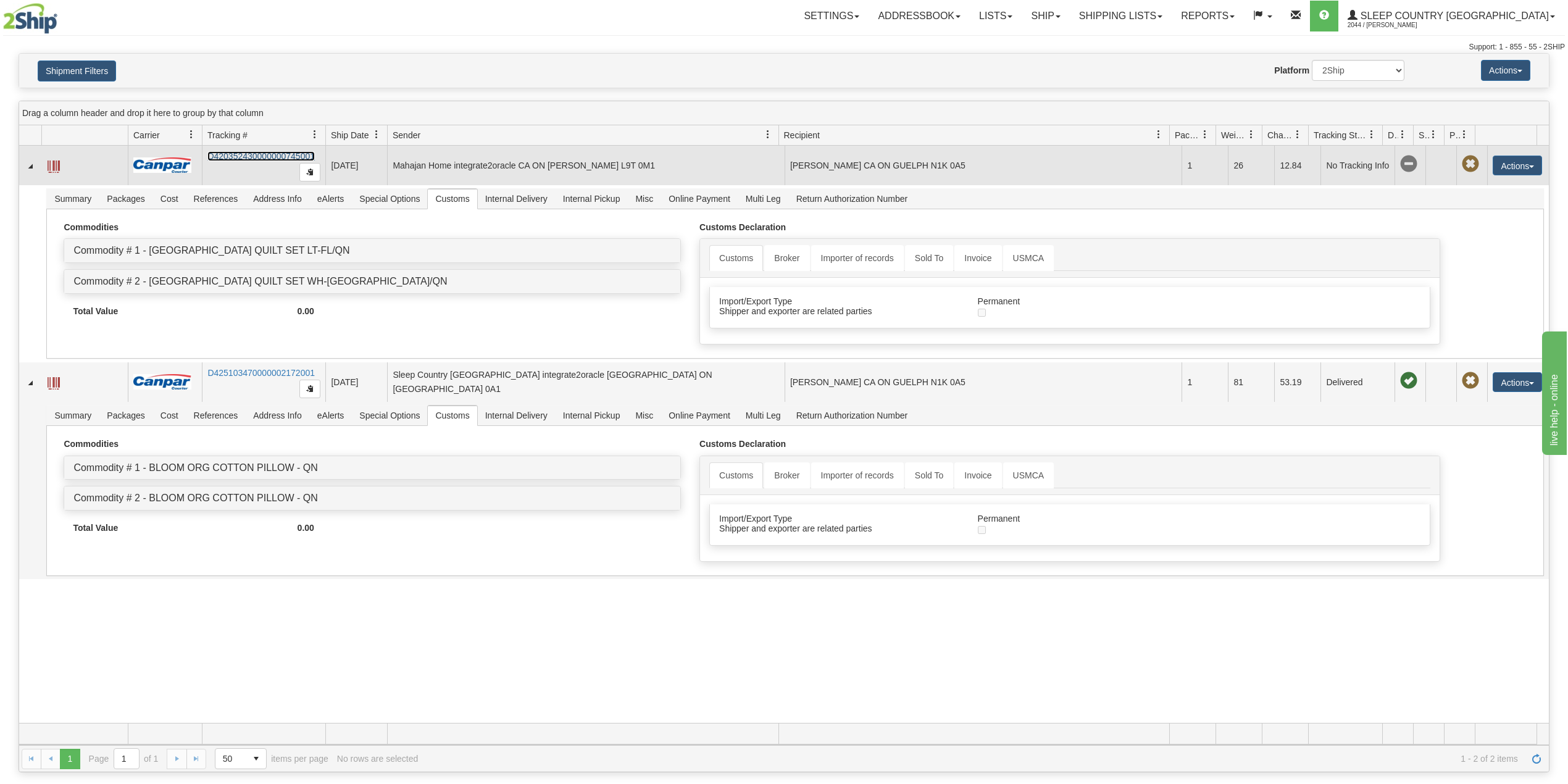
click at [253, 157] on link "D420352430000000745001" at bounding box center [261, 156] width 107 height 10
click at [251, 155] on link "D420352430000000745001" at bounding box center [261, 156] width 107 height 10
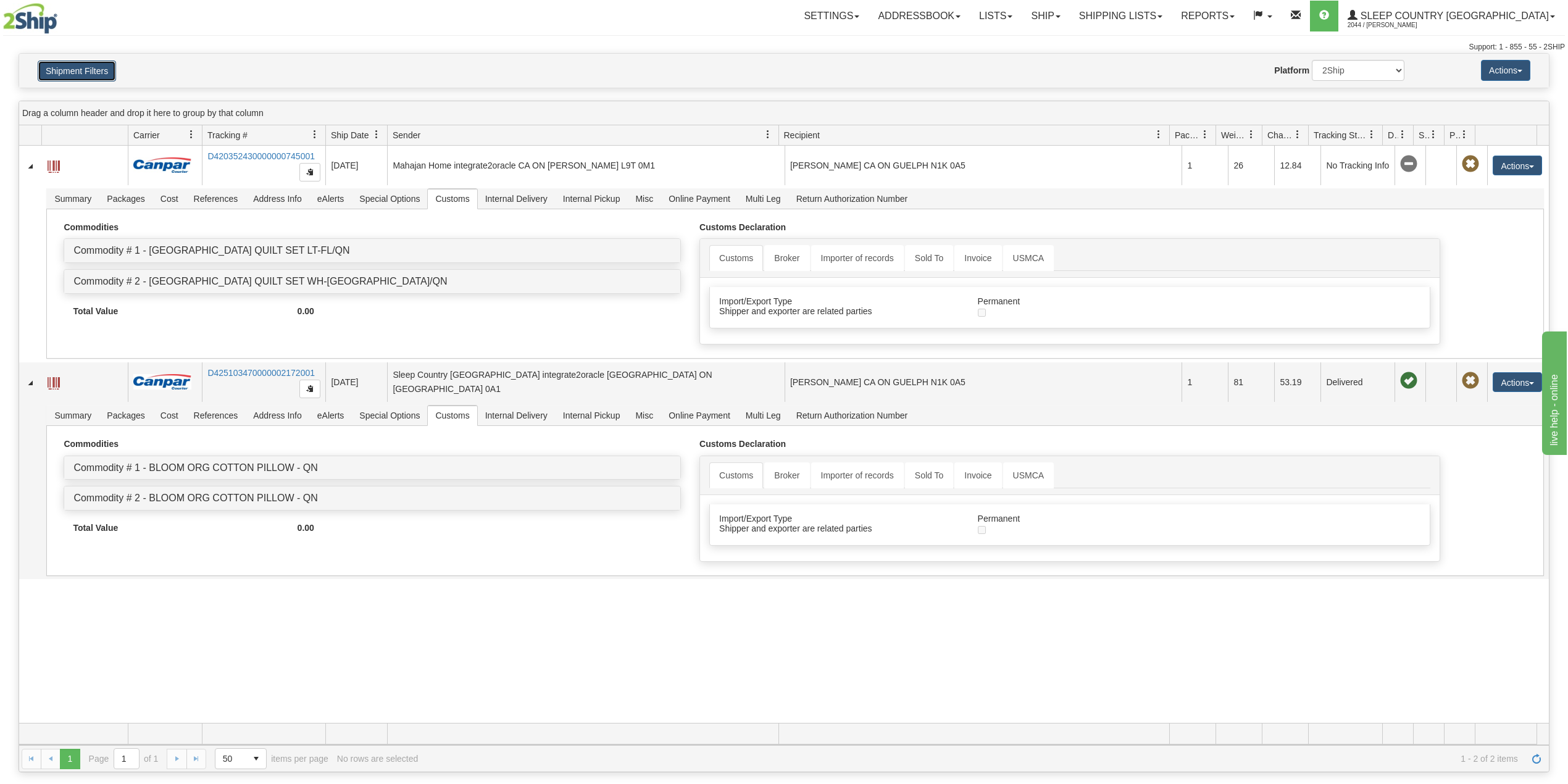
click at [84, 64] on button "Shipment Filters" at bounding box center [77, 71] width 78 height 21
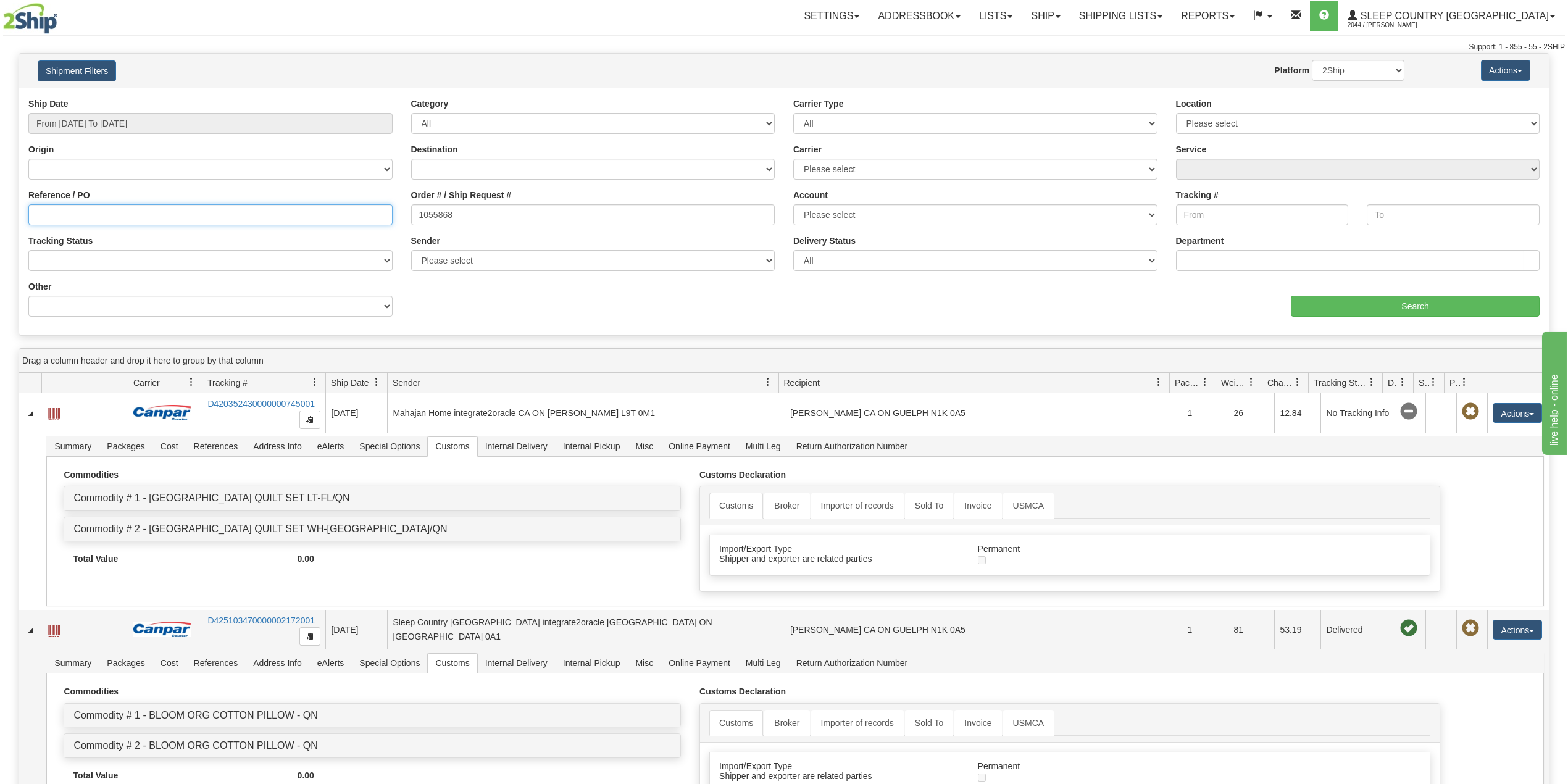
click at [75, 223] on input "Reference / PO" at bounding box center [210, 214] width 364 height 21
paste input "9000I074416"
type input "9000I074416"
click at [440, 213] on input "1055868" at bounding box center [593, 214] width 364 height 21
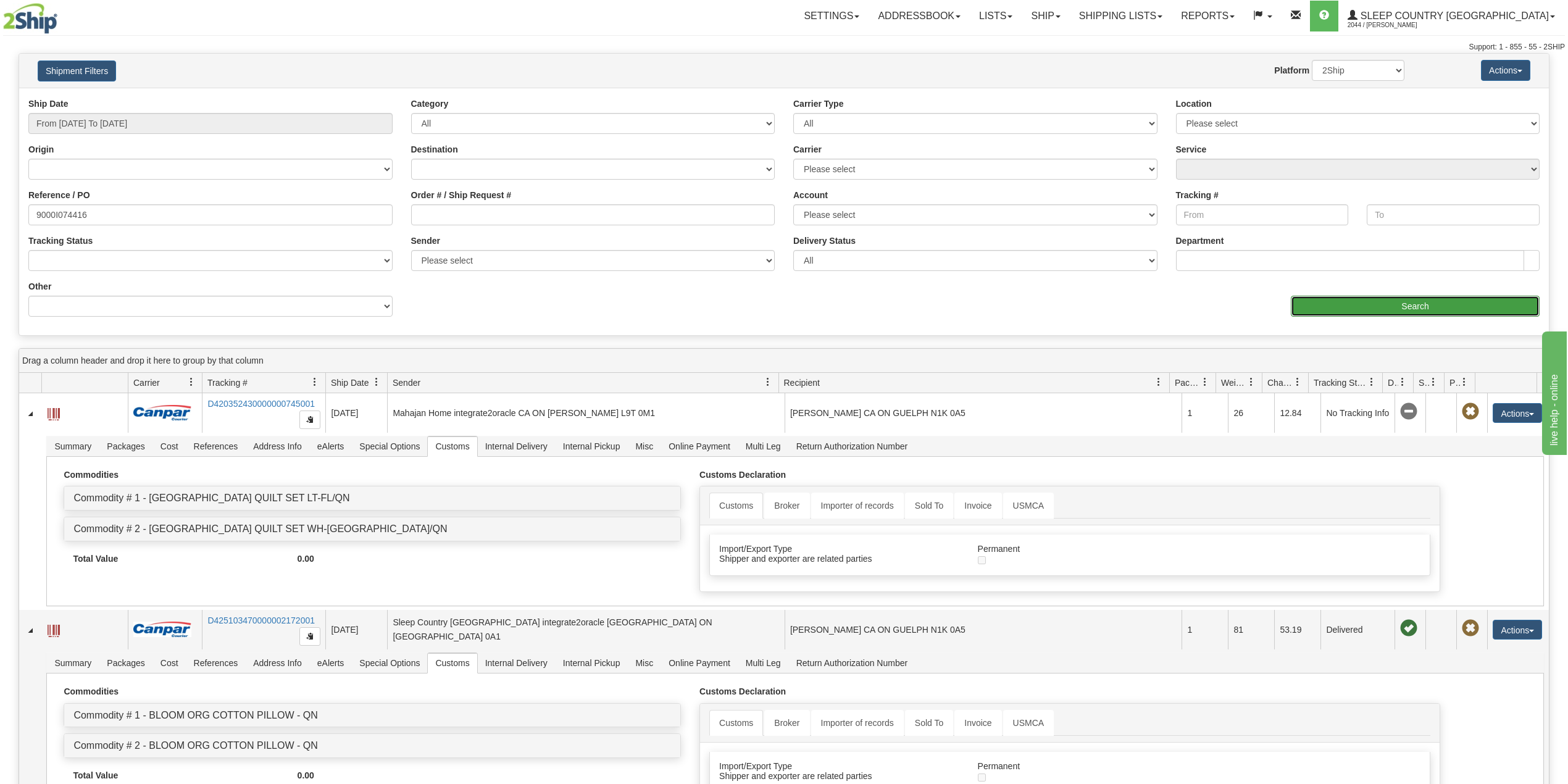
click at [1360, 300] on input "Search" at bounding box center [1415, 306] width 249 height 21
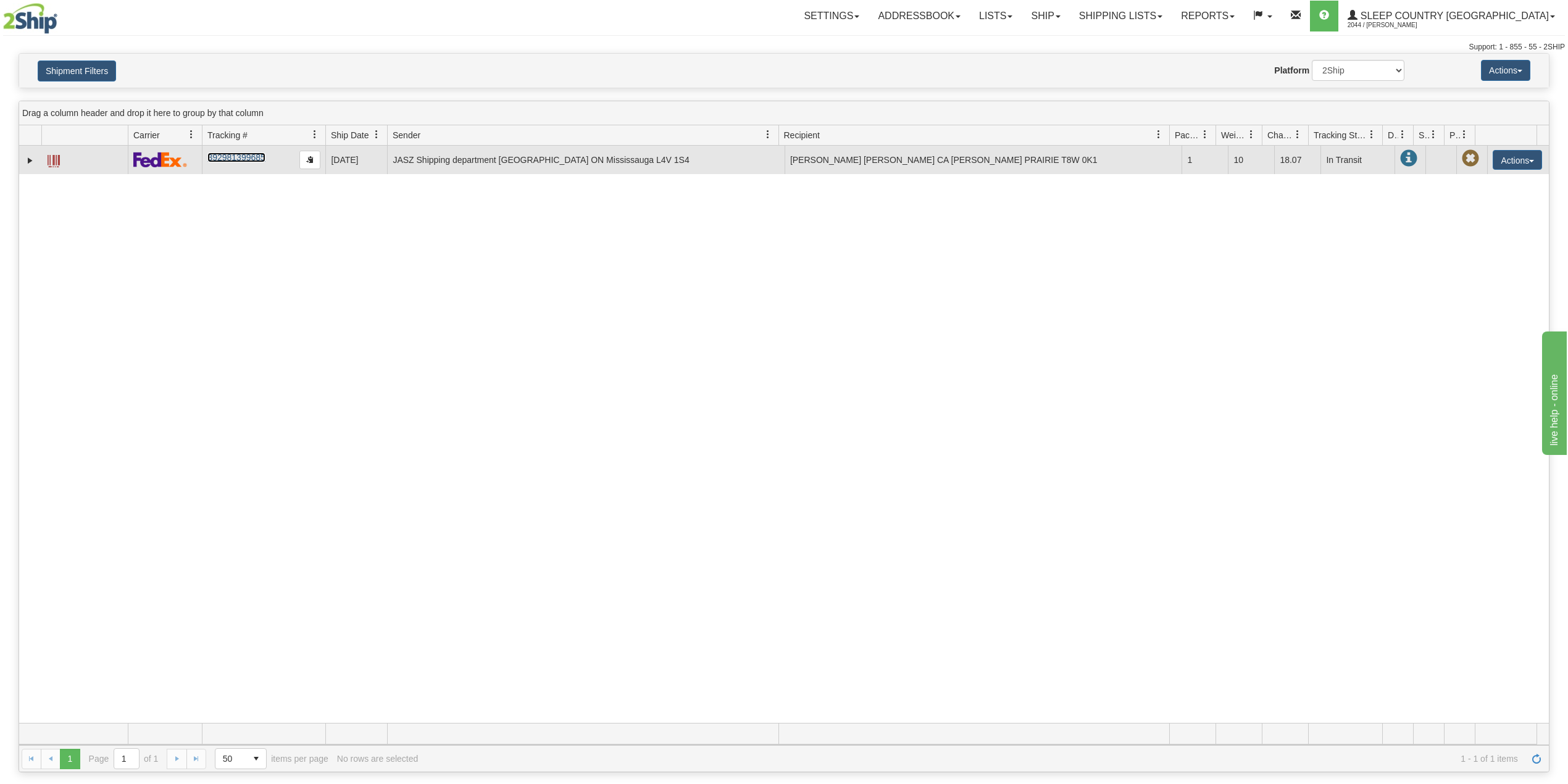
click at [237, 158] on link "392981399685" at bounding box center [237, 157] width 58 height 10
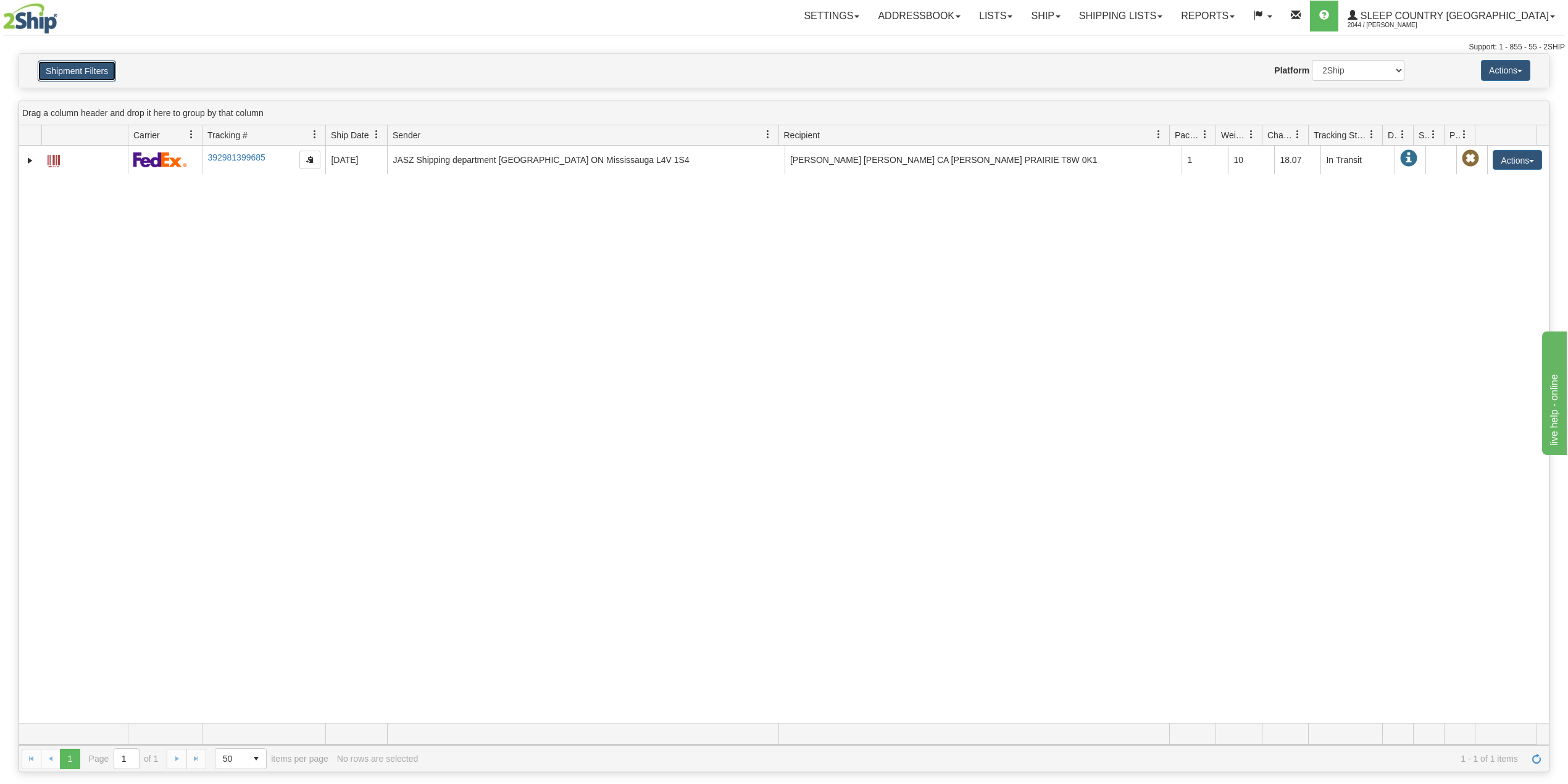
click at [75, 70] on button "Shipment Filters" at bounding box center [77, 71] width 78 height 21
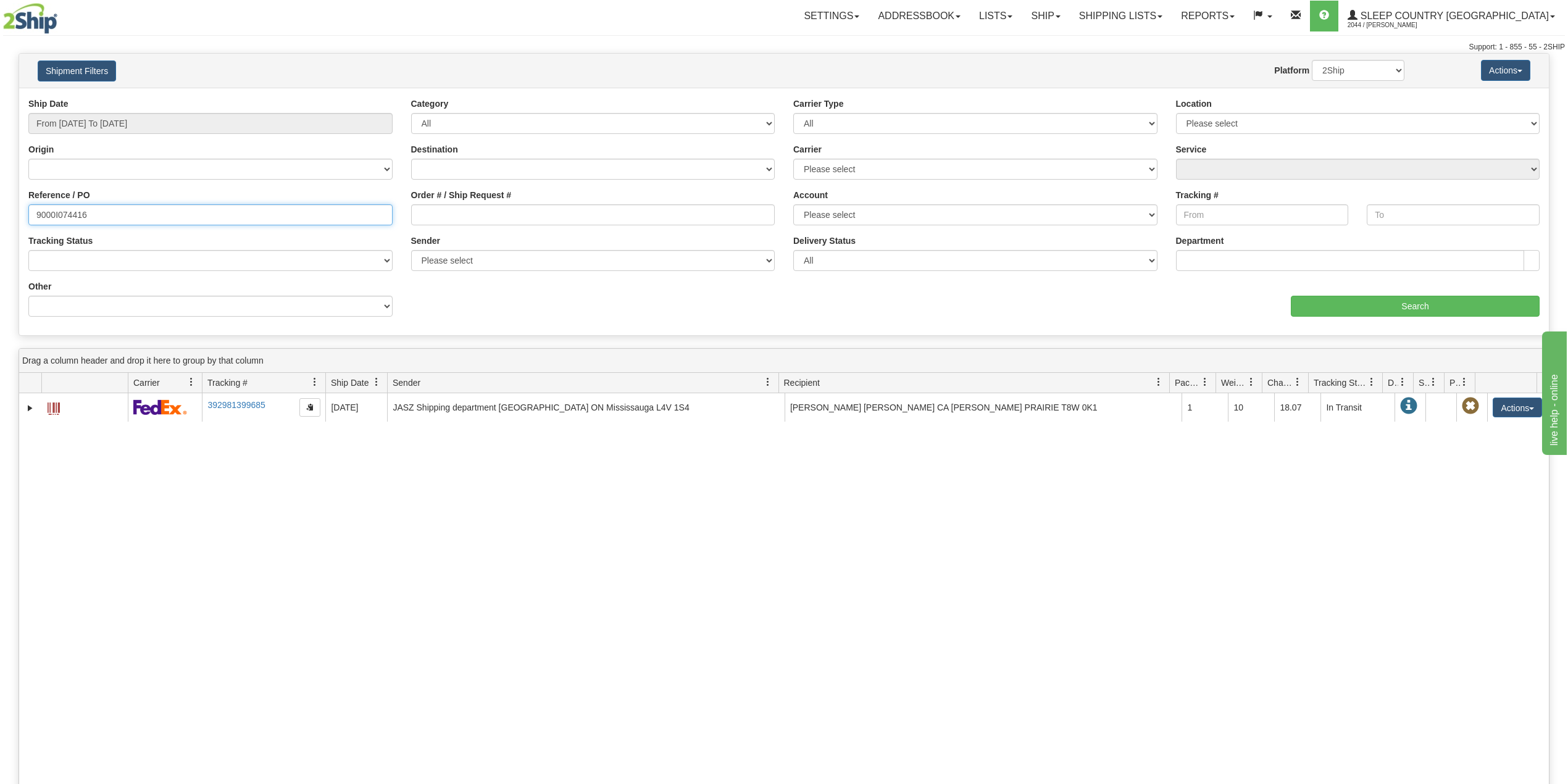
click at [62, 220] on input "9000I074416" at bounding box center [210, 214] width 364 height 21
paste input "50994"
click at [1352, 301] on input "Search" at bounding box center [1415, 306] width 249 height 21
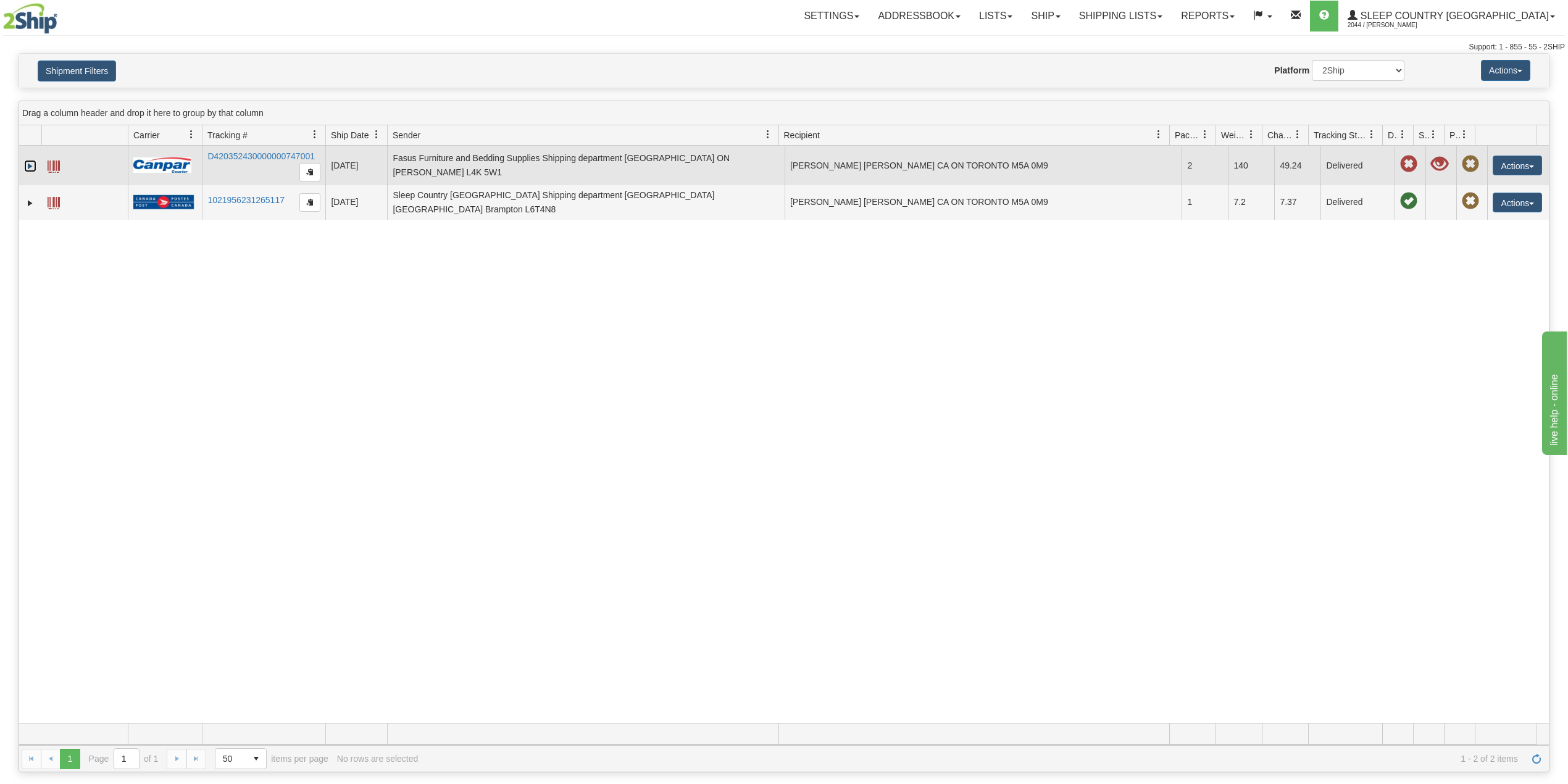
click at [25, 166] on link "Expand" at bounding box center [30, 166] width 13 height 13
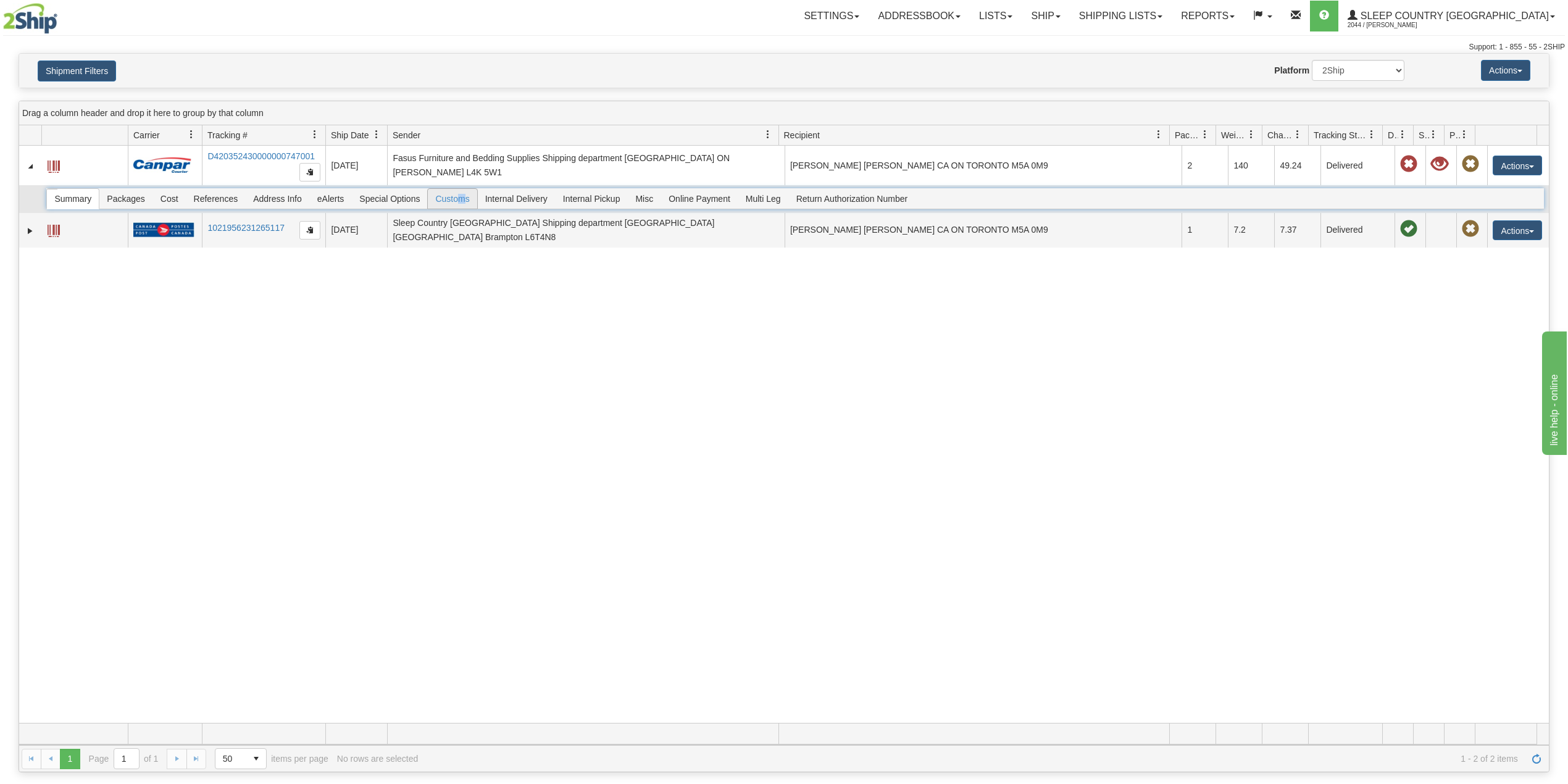
click at [460, 201] on span "Customs" at bounding box center [452, 199] width 49 height 20
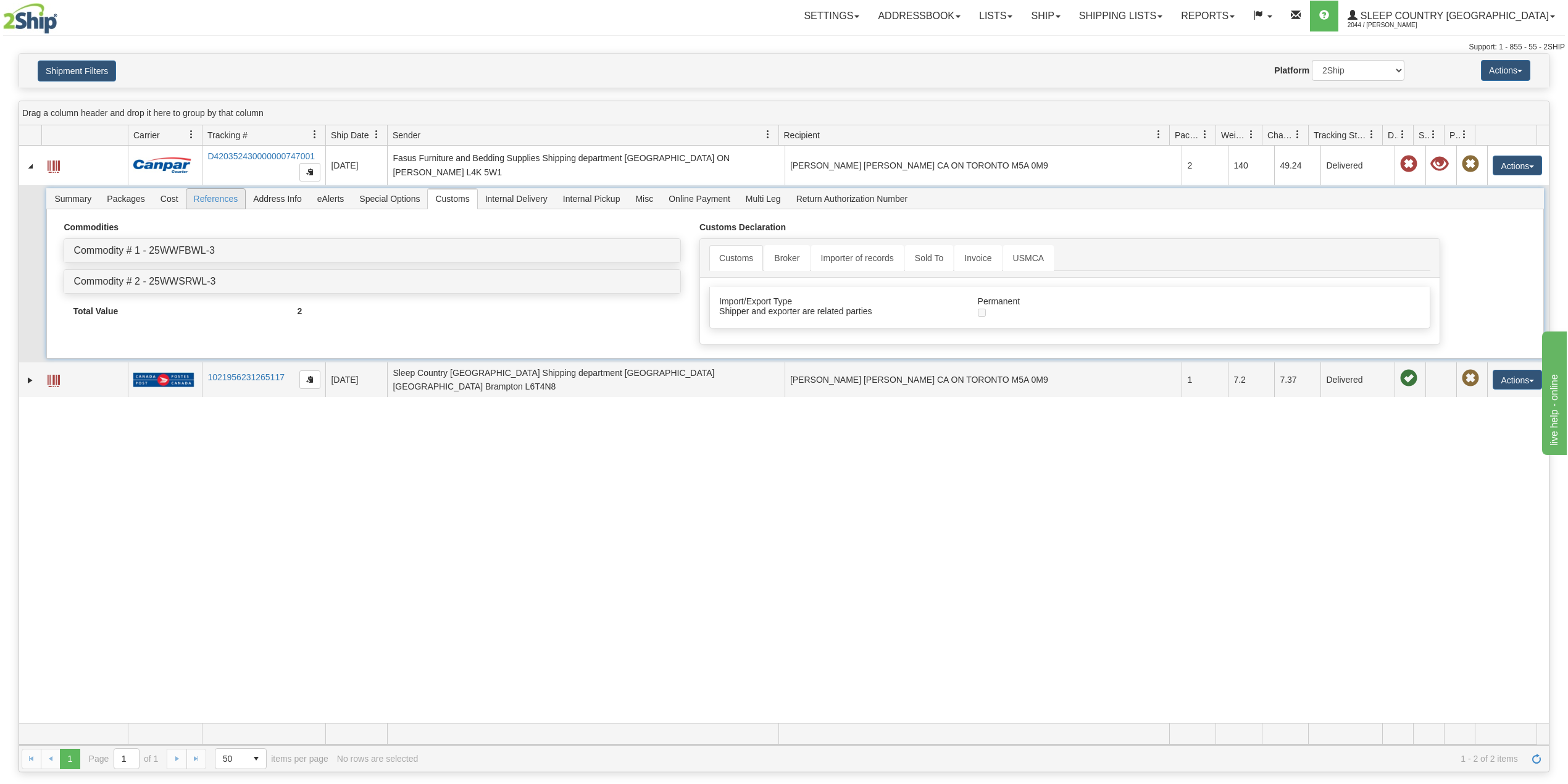
click at [219, 197] on span "References" at bounding box center [216, 199] width 59 height 20
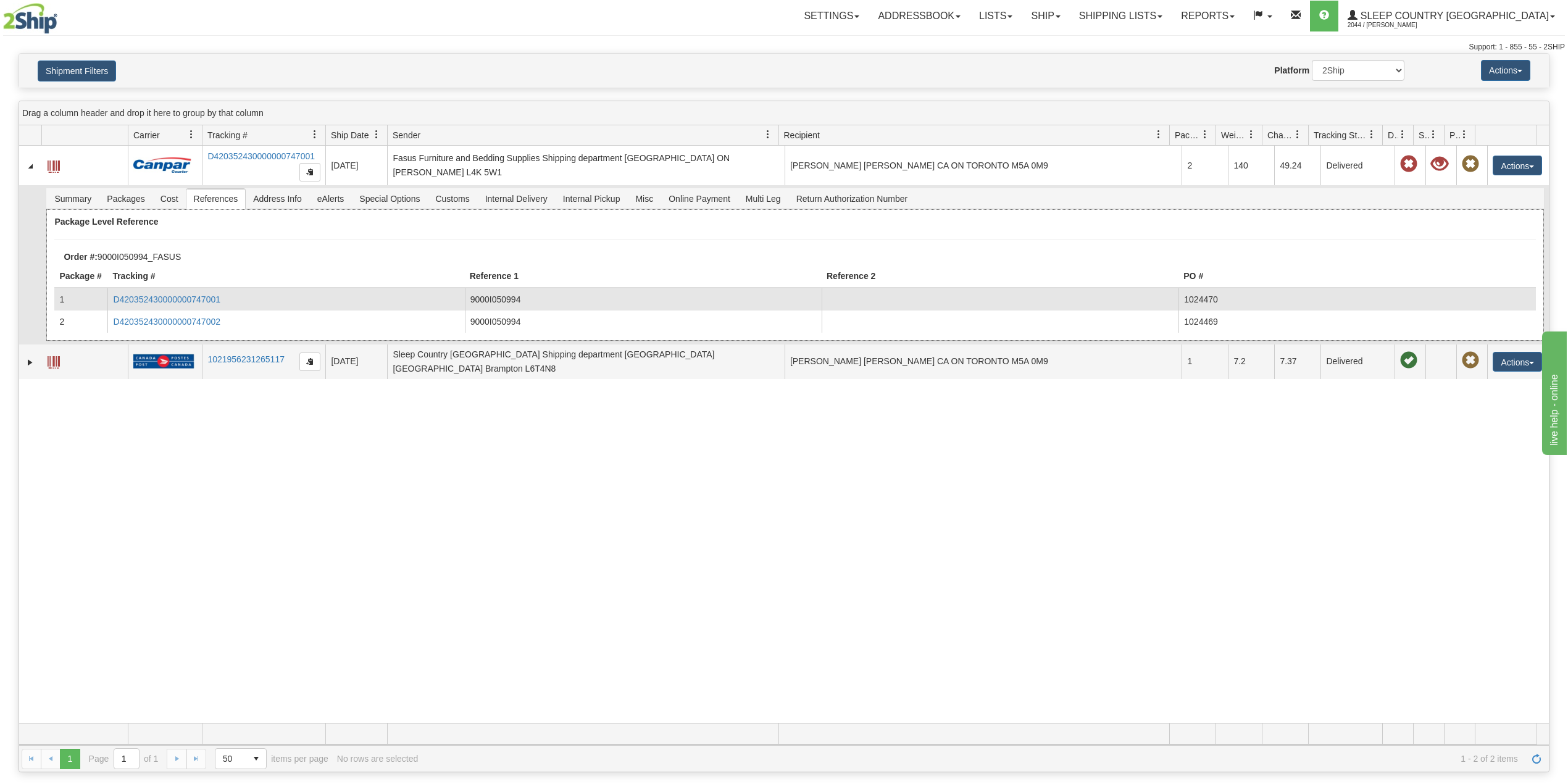
click at [169, 295] on td "D420352430000000747001" at bounding box center [285, 300] width 357 height 22
click at [174, 297] on link "D420352430000000747001" at bounding box center [166, 299] width 107 height 10
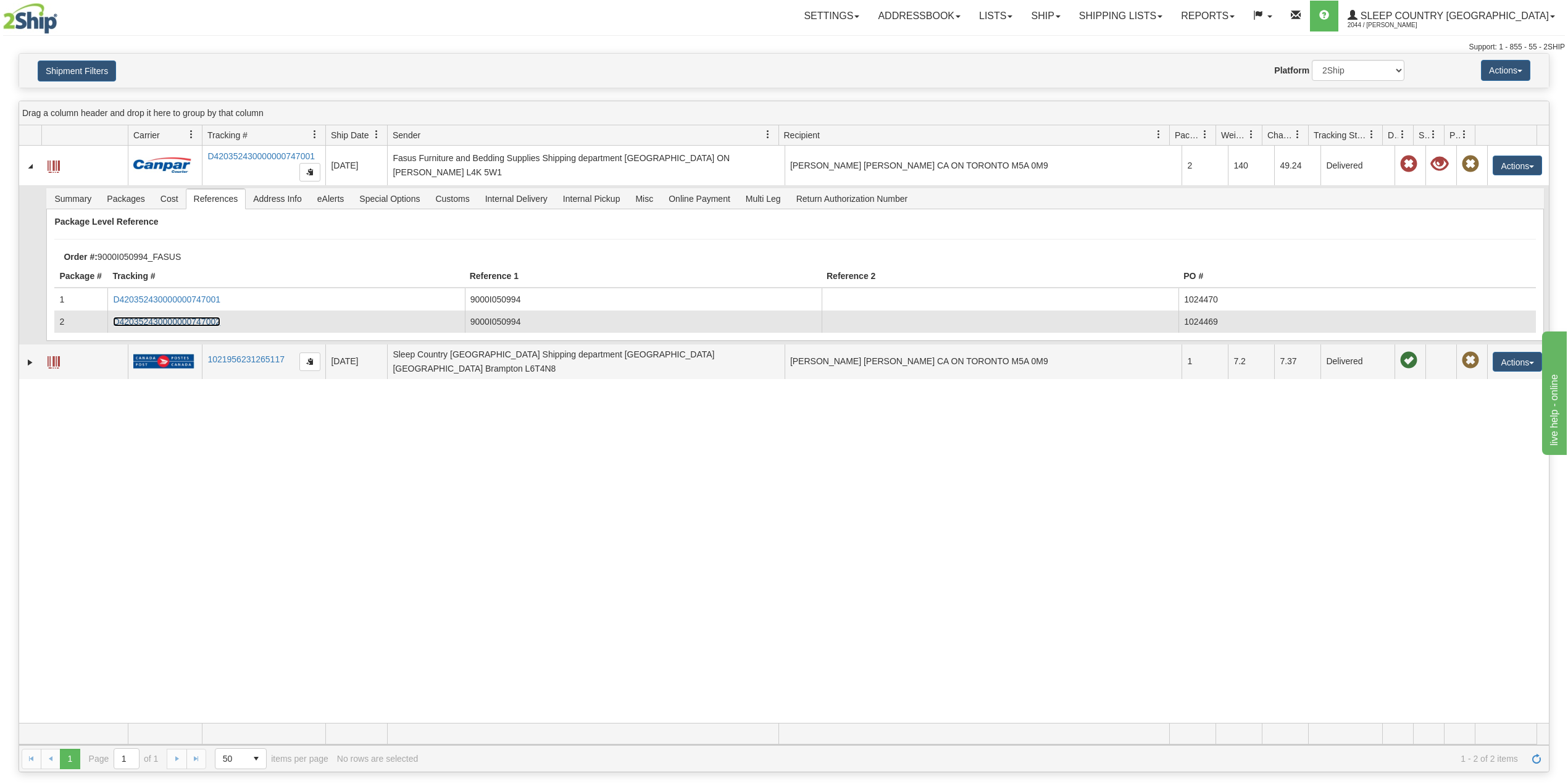
click at [210, 321] on link "D420352430000000747002" at bounding box center [166, 321] width 107 height 10
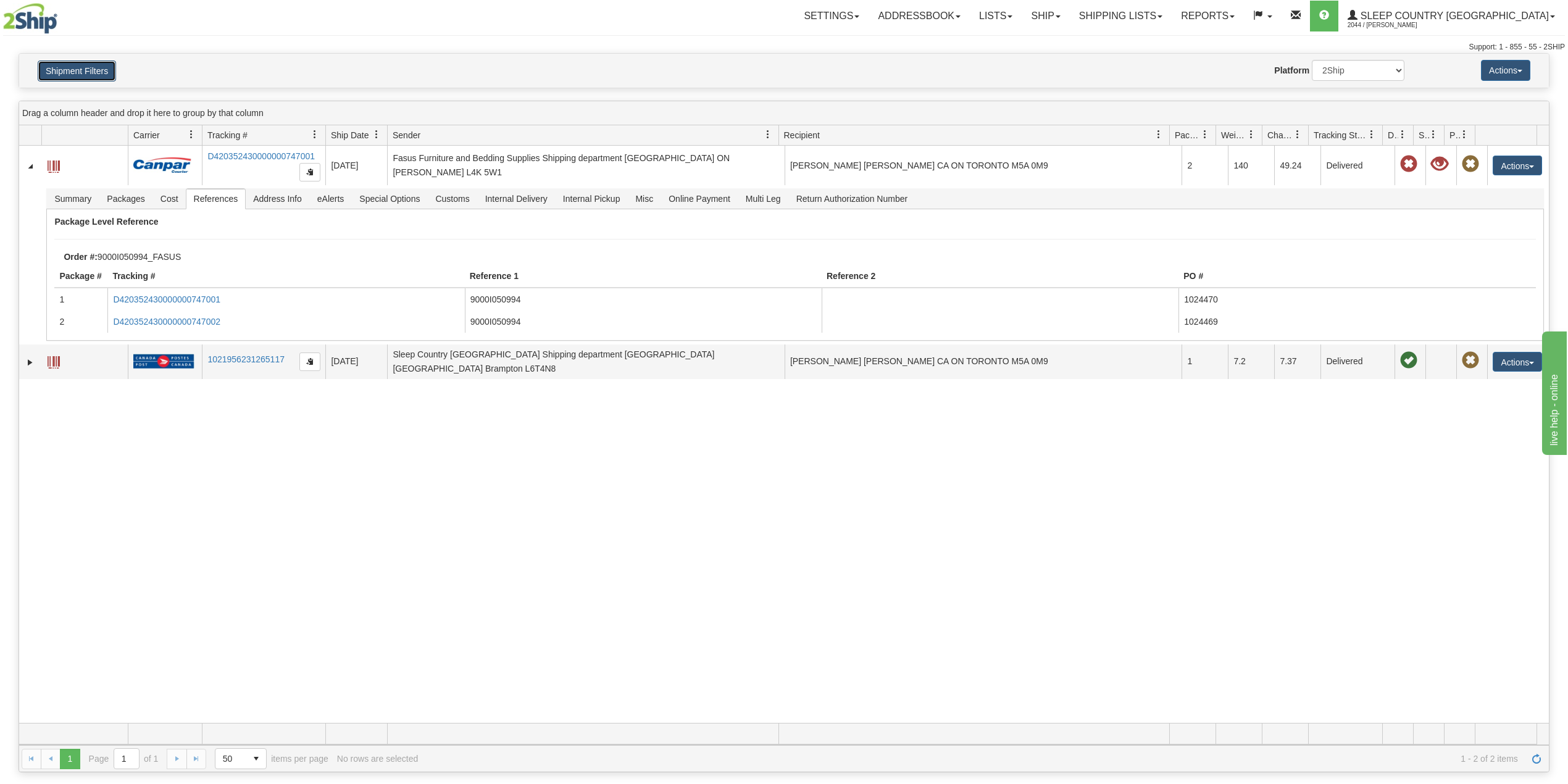
click at [96, 72] on button "Shipment Filters" at bounding box center [77, 71] width 78 height 21
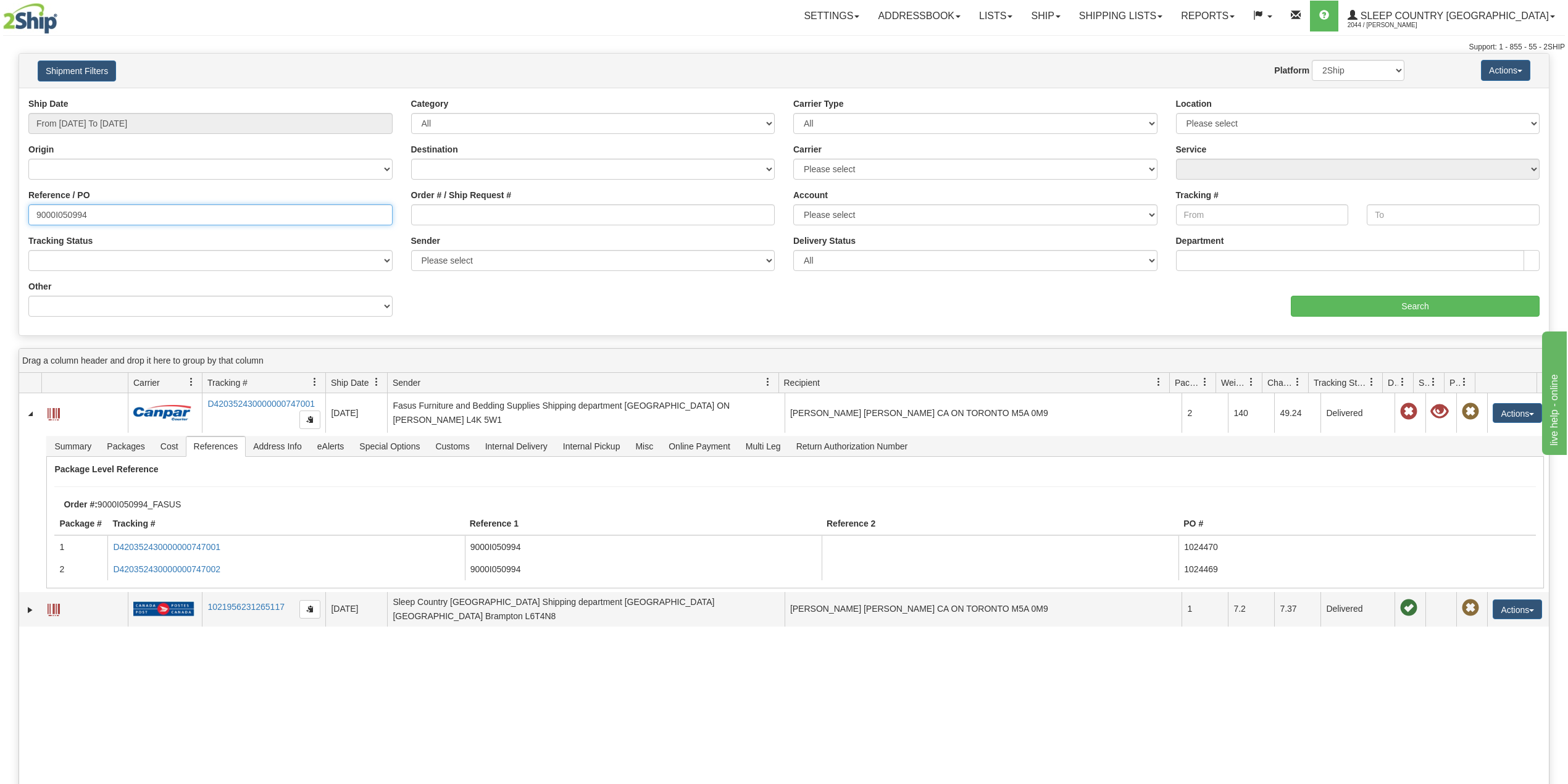
click at [77, 218] on input "9000I050994" at bounding box center [210, 214] width 364 height 21
click at [75, 215] on input "9000I050994" at bounding box center [210, 214] width 364 height 21
paste input "70172"
click at [1397, 308] on input "Search" at bounding box center [1415, 306] width 249 height 21
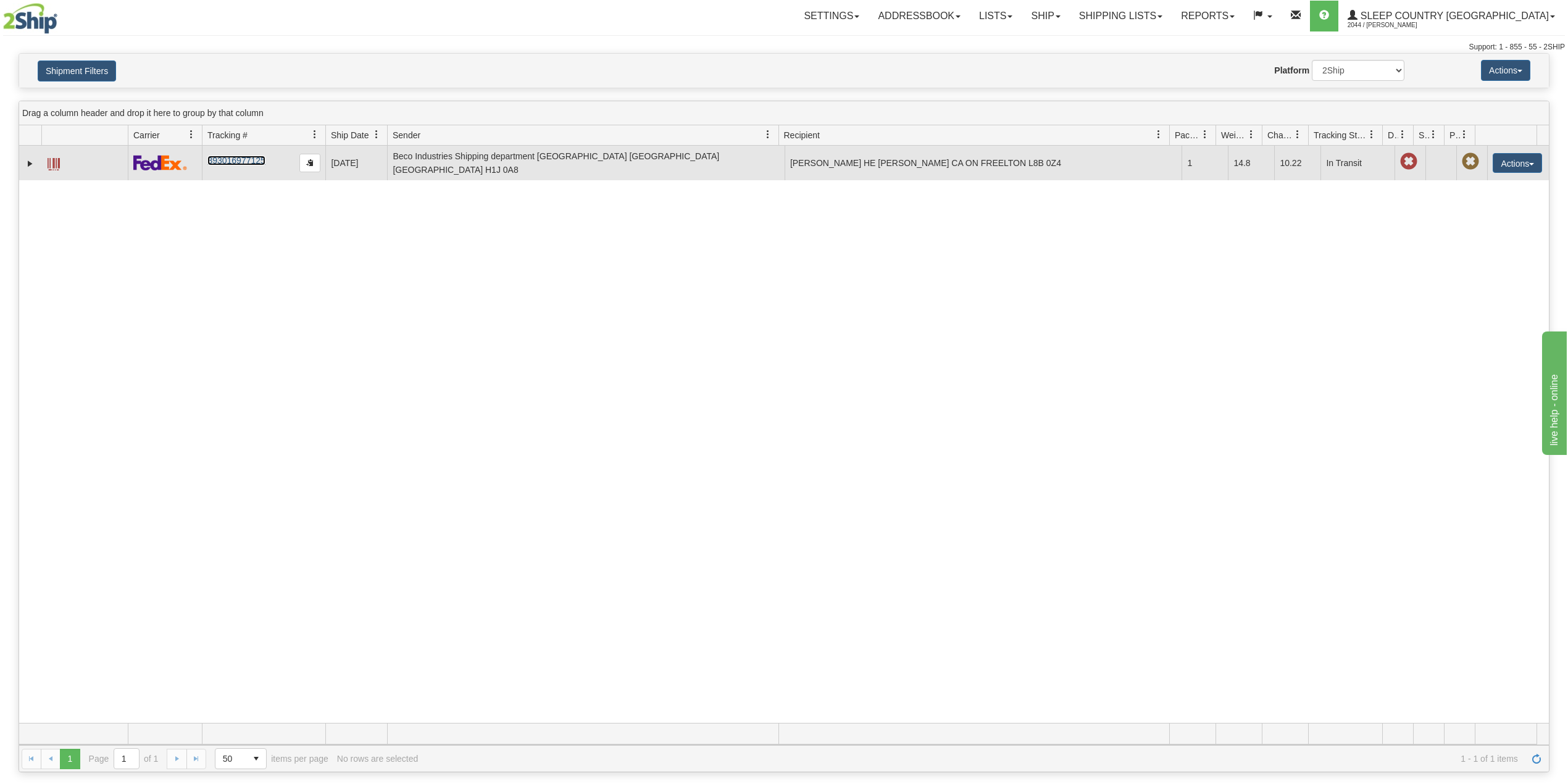
click at [240, 156] on link "393016977125" at bounding box center [237, 160] width 58 height 10
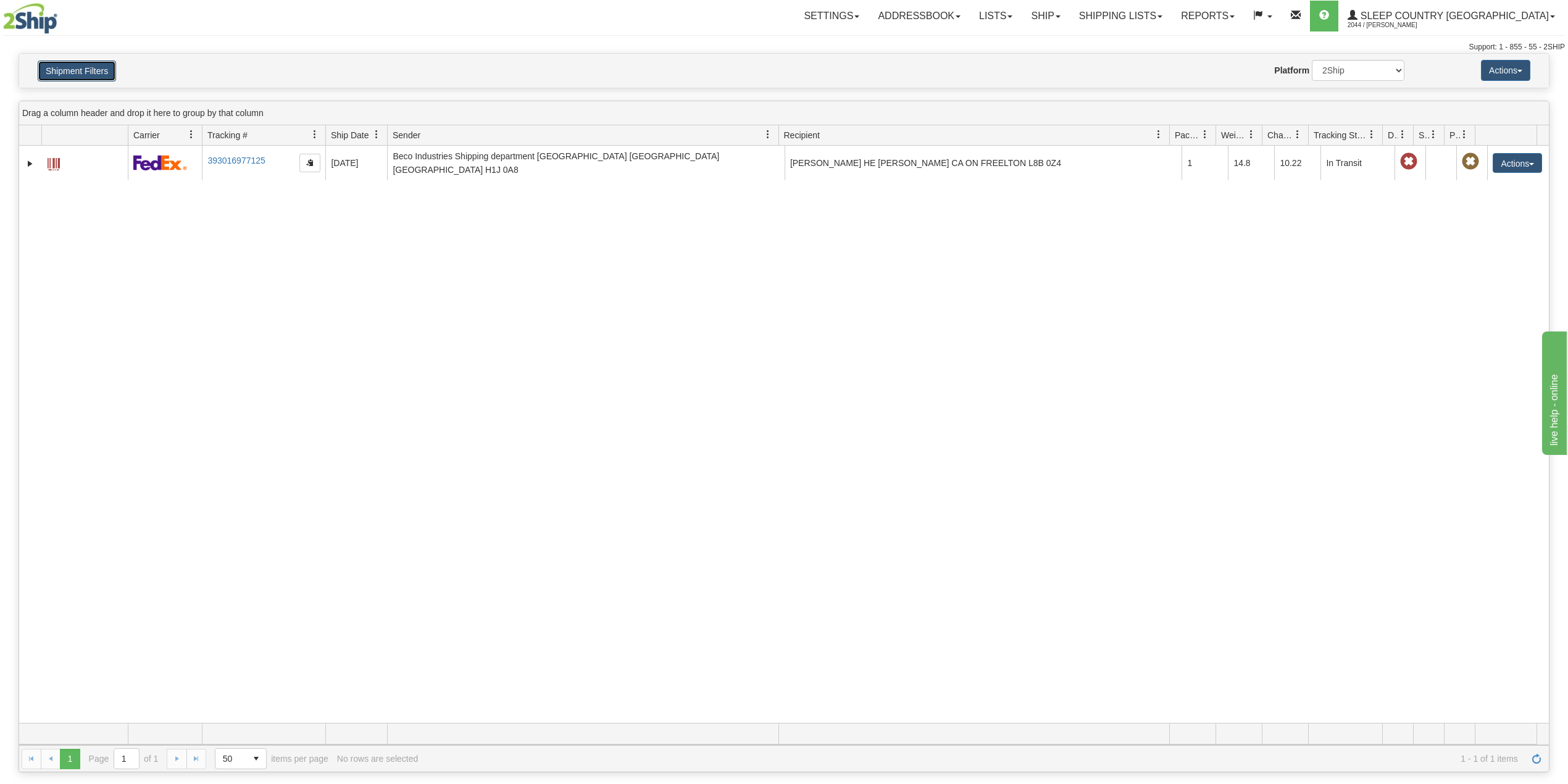
click at [103, 66] on button "Shipment Filters" at bounding box center [77, 71] width 78 height 21
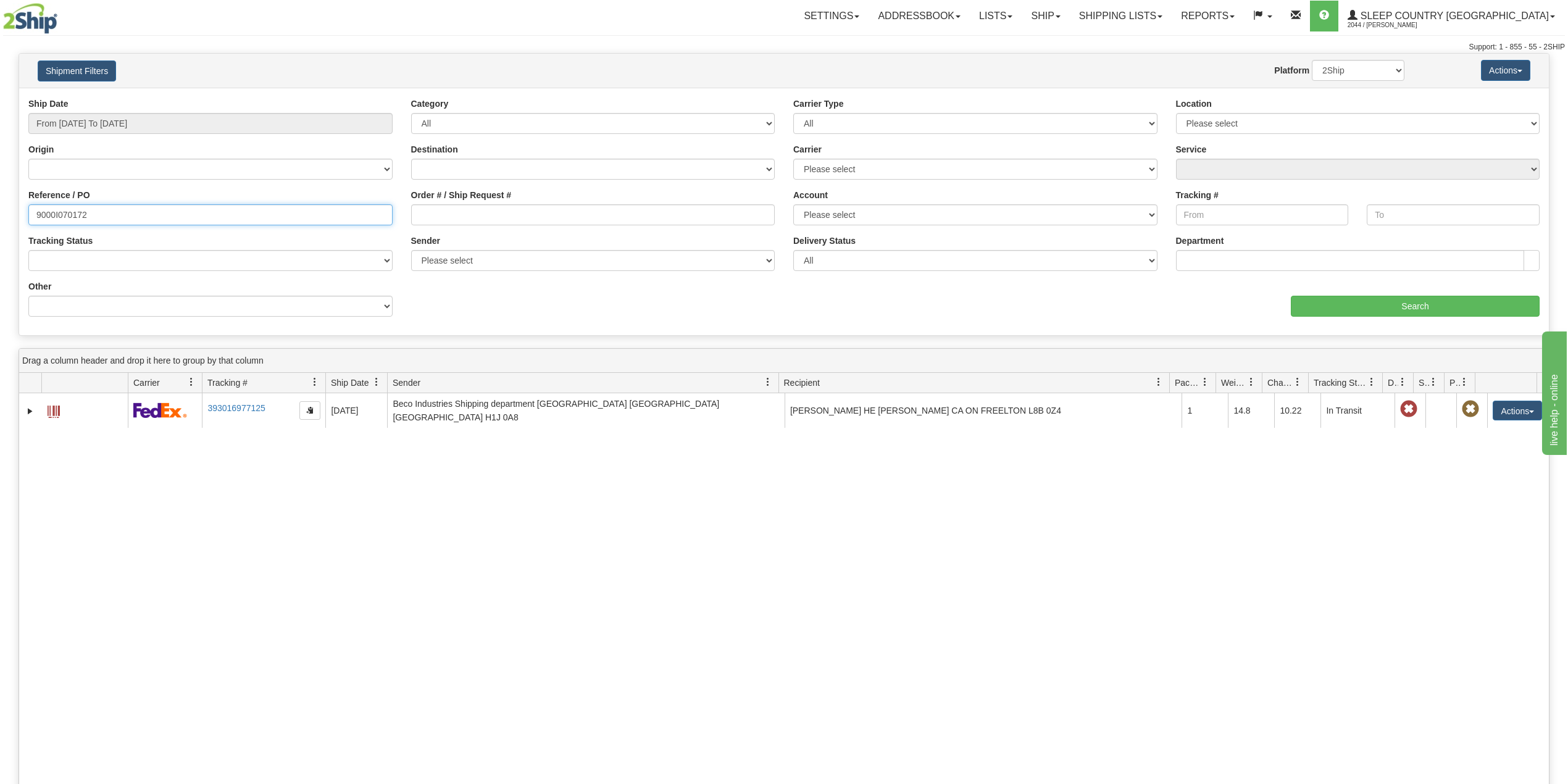
click at [77, 209] on input "9000I070172" at bounding box center [210, 214] width 364 height 21
paste input "67555"
type input "9000I067555"
click at [1450, 314] on input "Search" at bounding box center [1415, 306] width 249 height 21
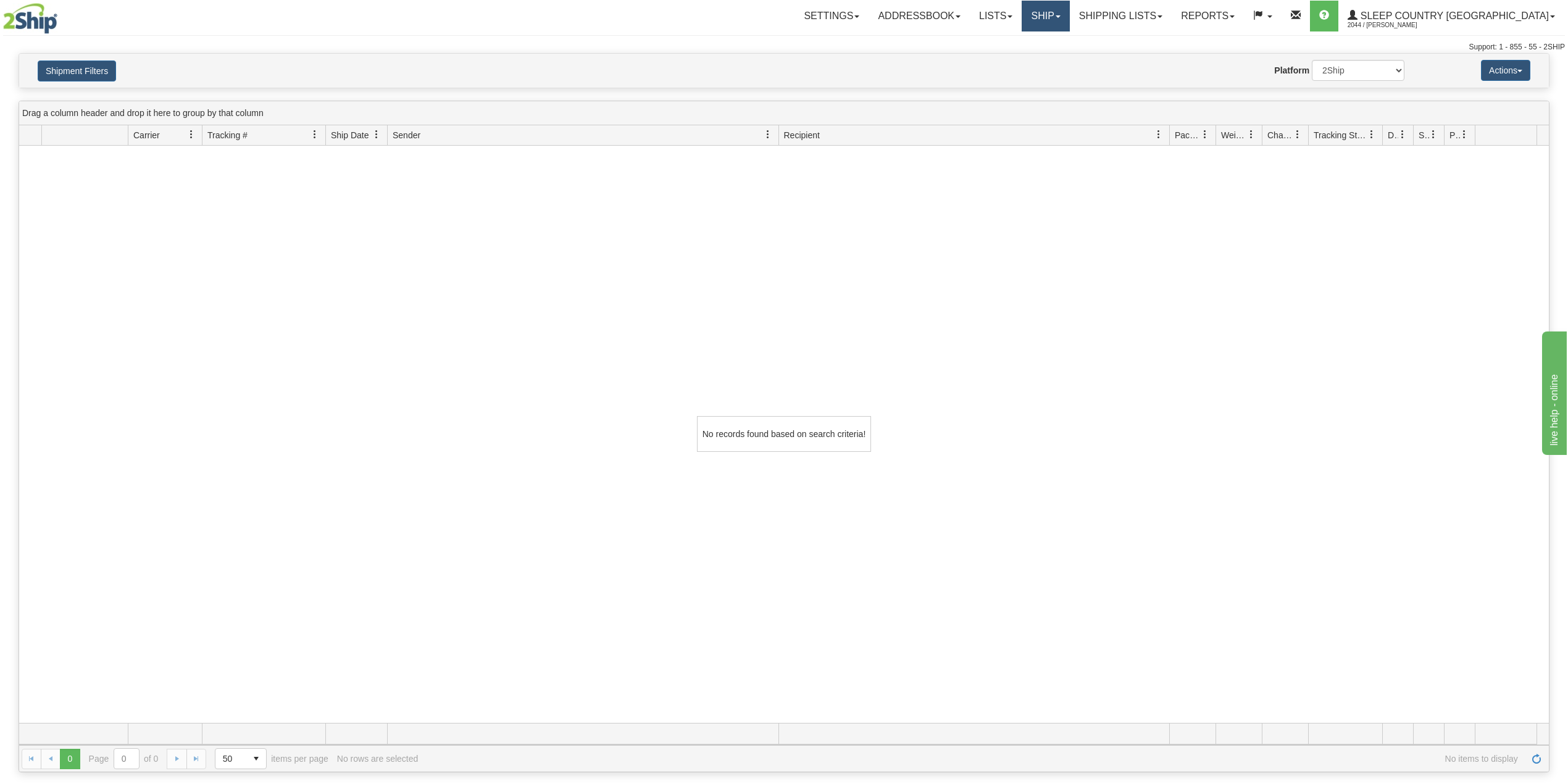
click at [1069, 15] on link "Ship" at bounding box center [1045, 16] width 47 height 31
click at [1094, 72] on div "Website Agent Nothing selected Client User Platform 2Ship Imported" at bounding box center [846, 70] width 1133 height 21
drag, startPoint x: 1102, startPoint y: 15, endPoint x: 1099, endPoint y: 33, distance: 18.2
click at [1069, 15] on link "Ship" at bounding box center [1045, 16] width 47 height 31
click at [1057, 58] on span "OnHold / Order Queue" at bounding box center [1014, 58] width 87 height 10
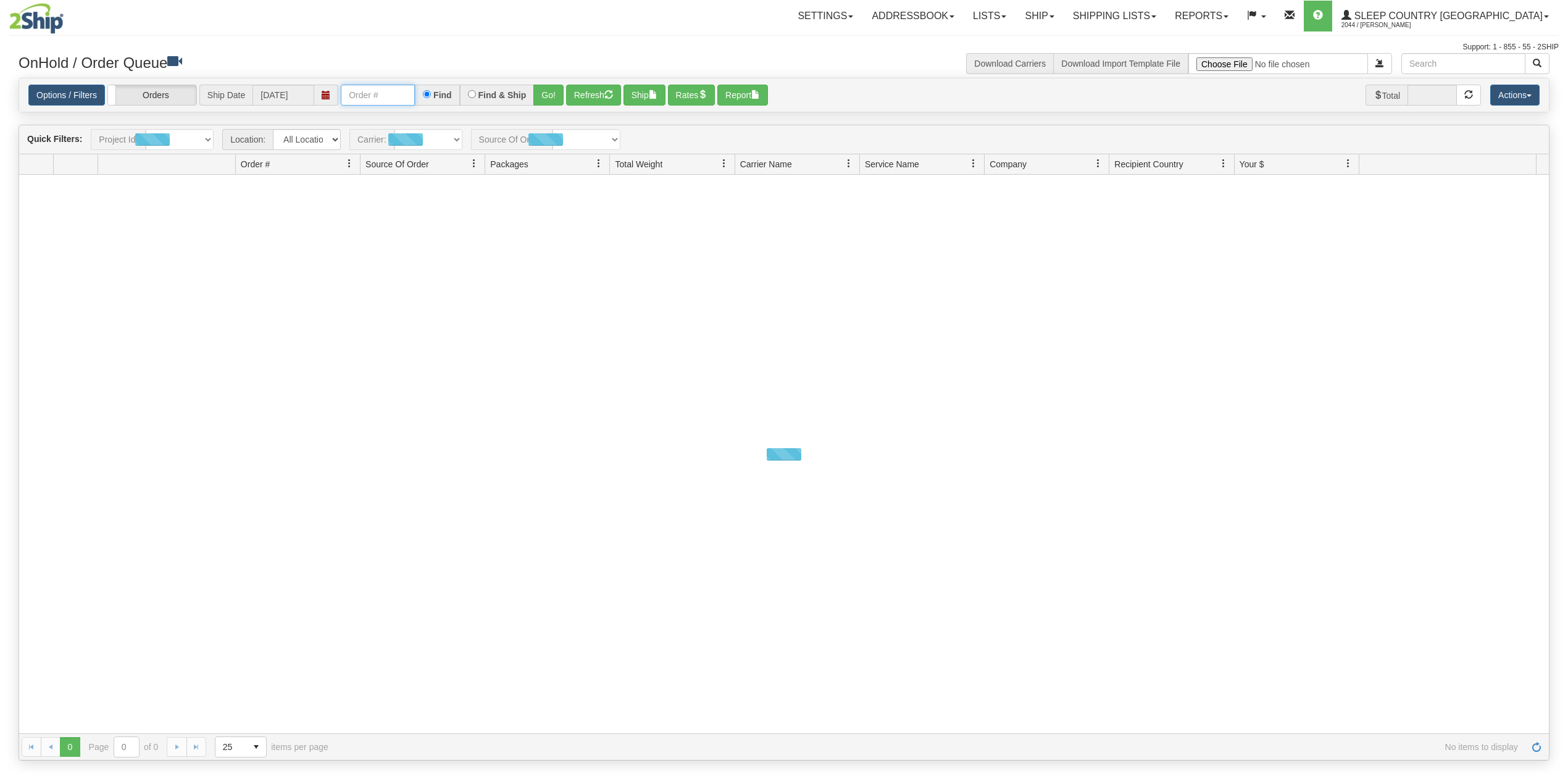
click at [373, 97] on input "text" at bounding box center [378, 95] width 74 height 21
paste input "9000I067555"
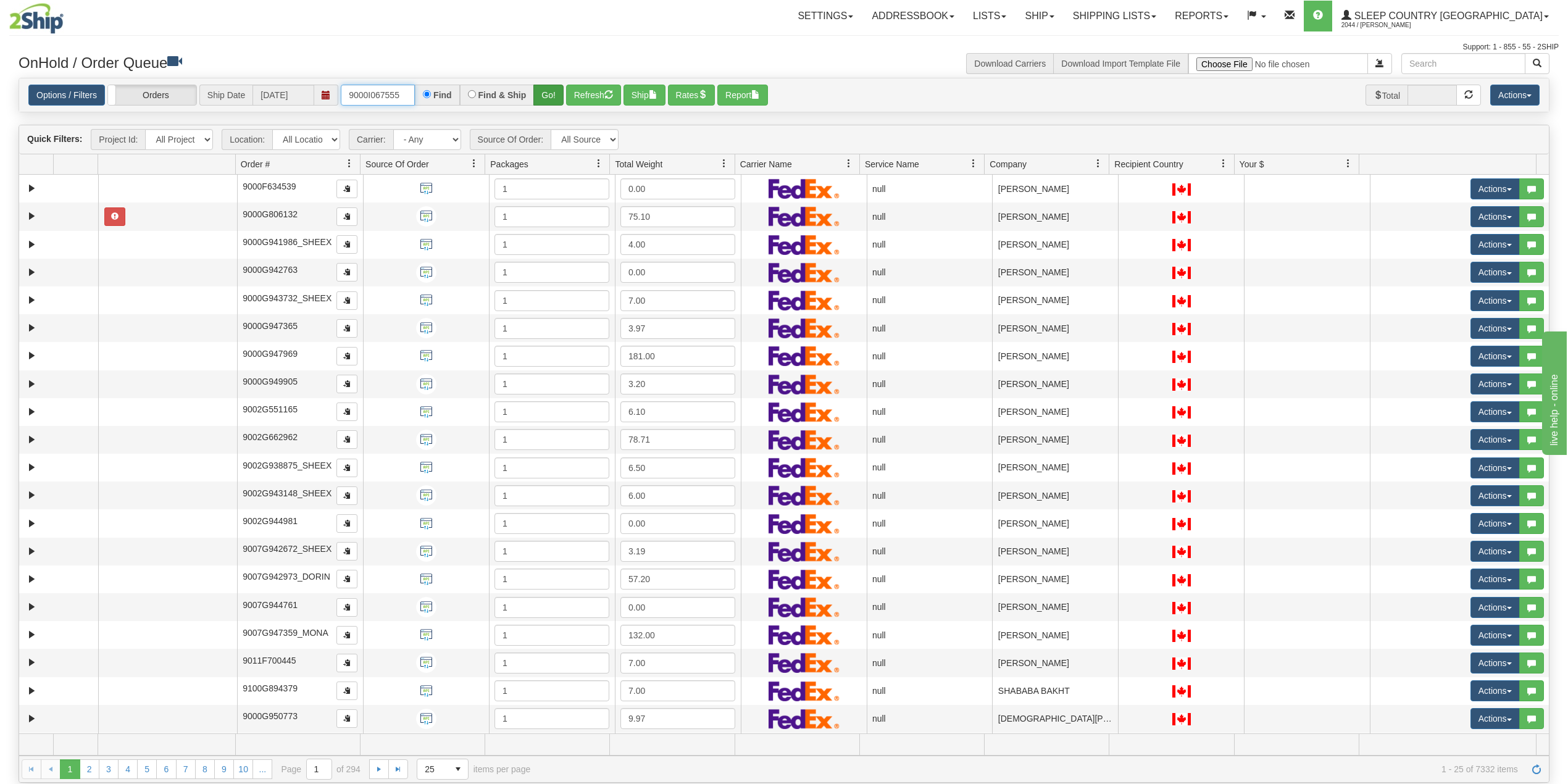
type input "9000I067555"
click at [553, 95] on button "Go!" at bounding box center [548, 95] width 30 height 21
